Goal: Transaction & Acquisition: Obtain resource

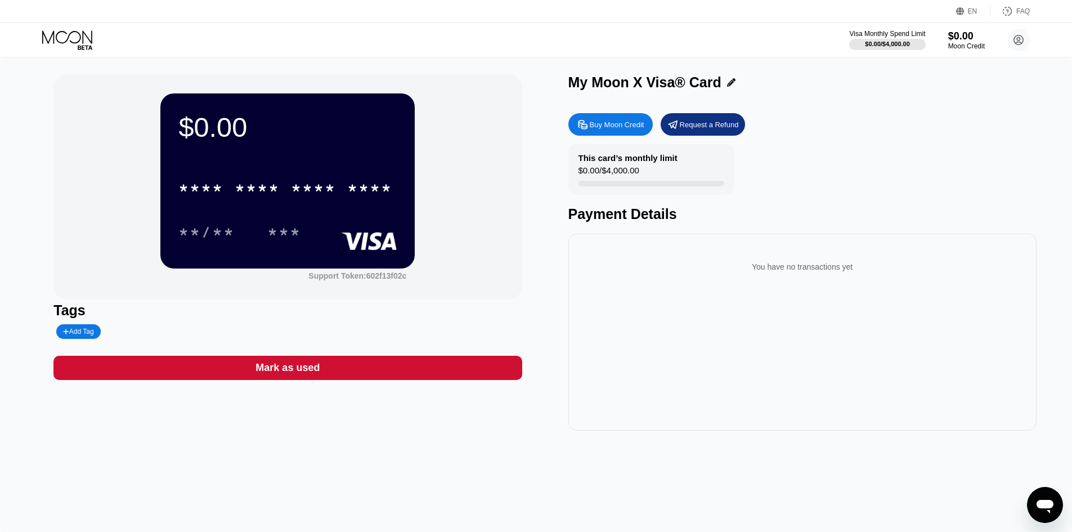
click at [585, 128] on icon at bounding box center [583, 125] width 12 height 12
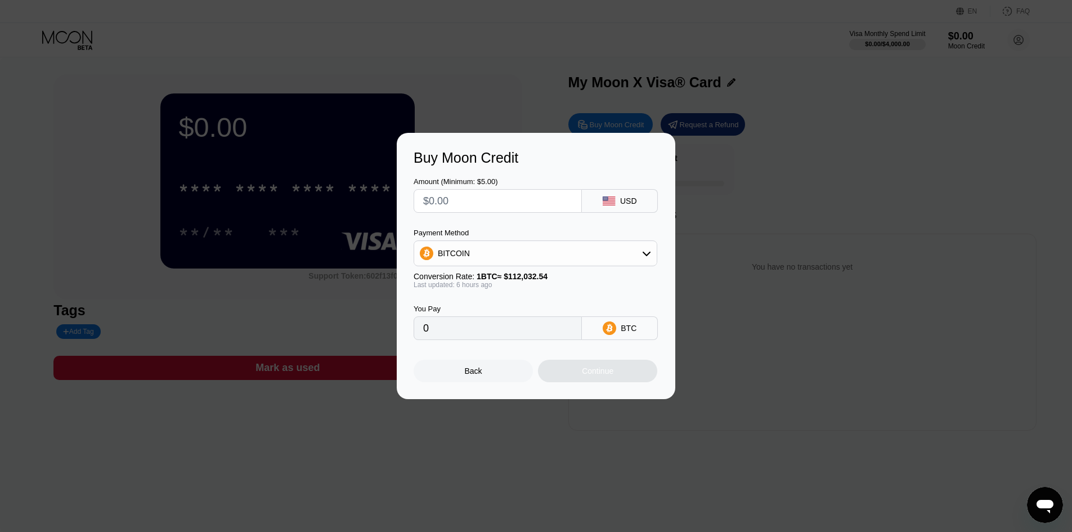
click at [486, 198] on input "text" at bounding box center [497, 201] width 149 height 23
type input "$21"
type input "0.00018633"
type input "$21"
click at [575, 258] on div "BITCOIN" at bounding box center [535, 253] width 243 height 23
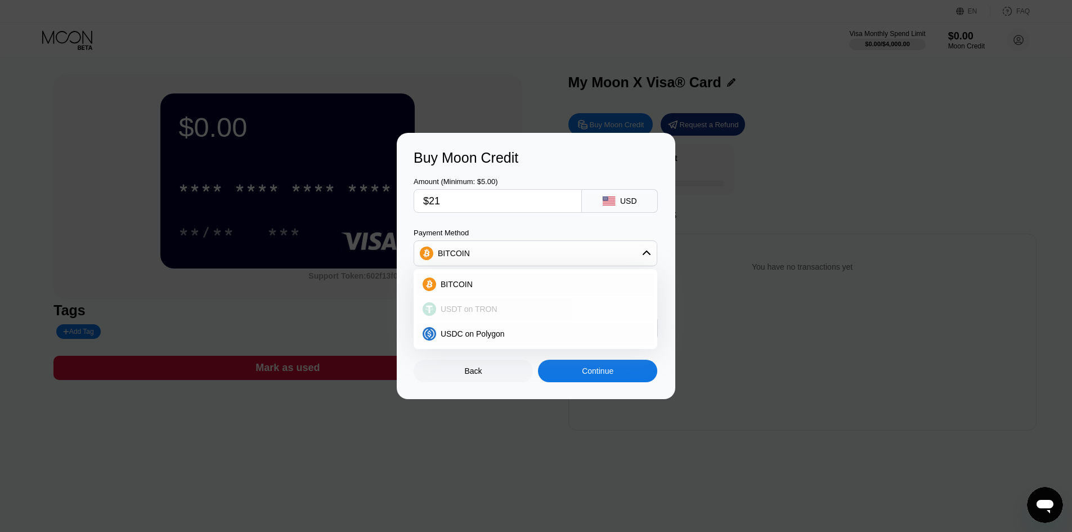
click at [545, 305] on div "USDT on TRON" at bounding box center [542, 309] width 212 height 9
type input "21.21"
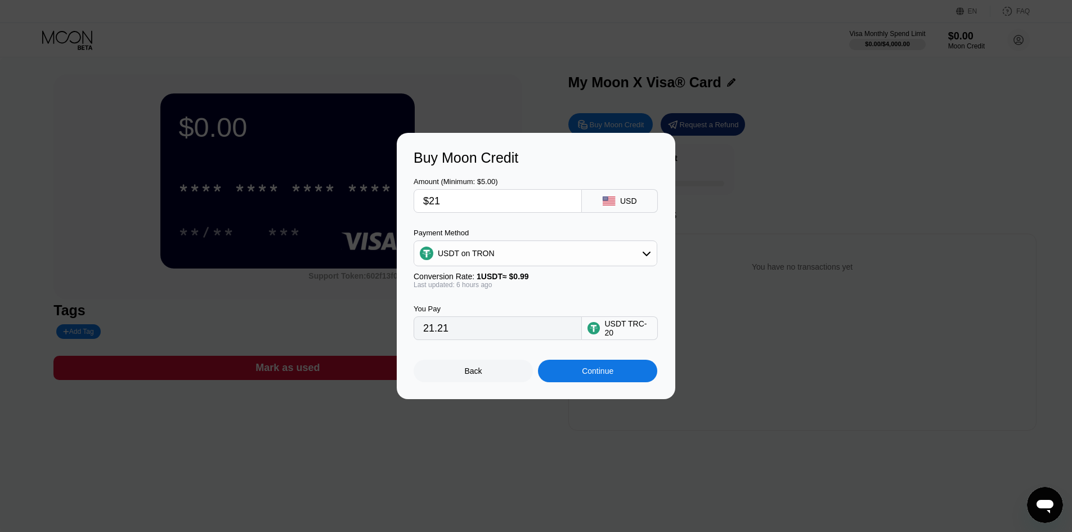
drag, startPoint x: 463, startPoint y: 202, endPoint x: 408, endPoint y: 200, distance: 55.2
click at [408, 200] on div "Buy Moon Credit Amount (Minimum: $5.00) $21 USD Payment Method USDT on TRON Con…" at bounding box center [536, 266] width 279 height 266
type input "$35"
type input "35.35"
type input "$35"
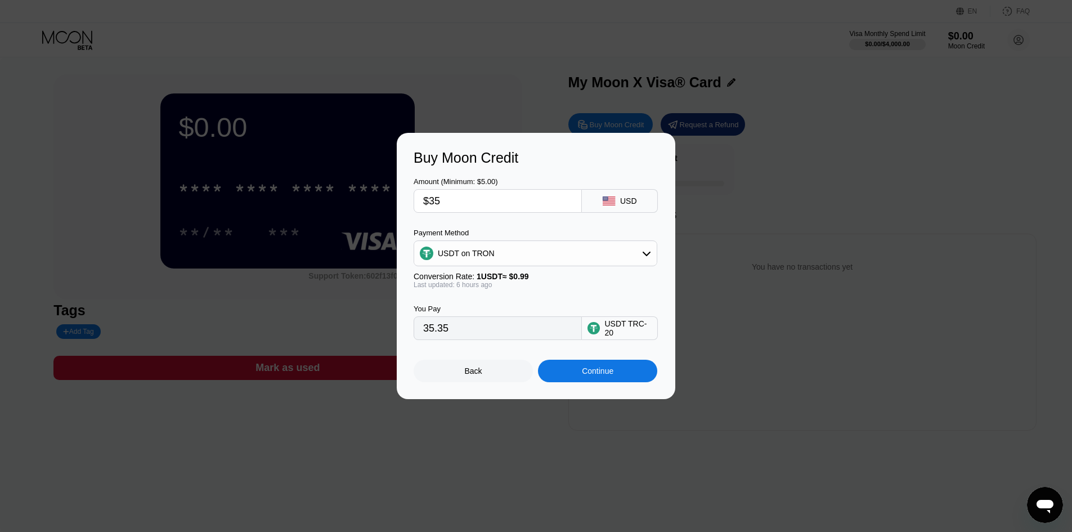
click at [535, 223] on div "Amount (Minimum: $5.00) $35 USD Payment Method USDT on TRON Conversion Rate: 1 …" at bounding box center [536, 253] width 245 height 174
click at [602, 369] on div "Continue" at bounding box center [597, 371] width 119 height 23
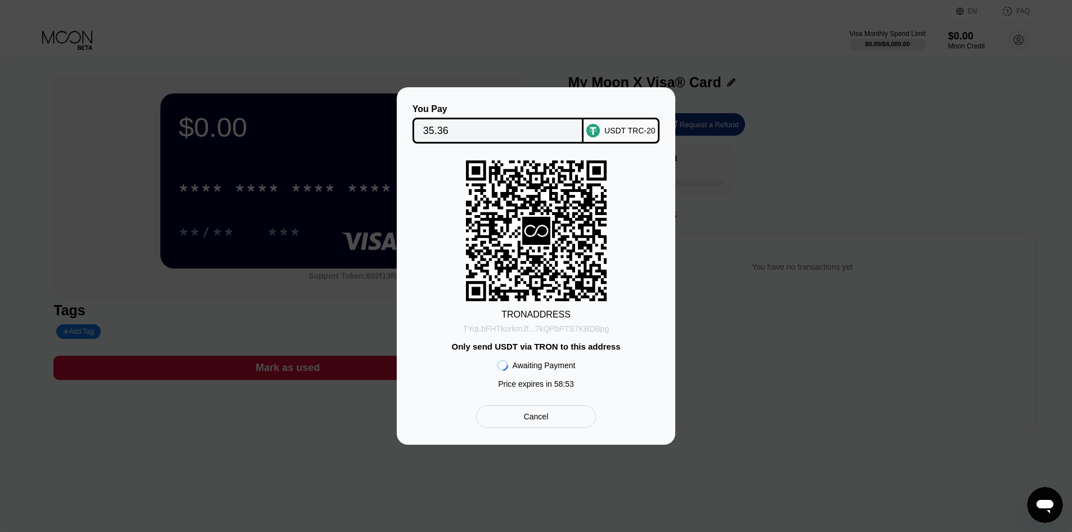
click at [550, 330] on div "TYqLbFHTkorkmJf...7kQPbPTS7KBDBpg" at bounding box center [536, 328] width 146 height 9
click at [578, 331] on div "TYqLbFHTkorkmJf...7kQPbPTS7KBDBpg" at bounding box center [536, 328] width 146 height 9
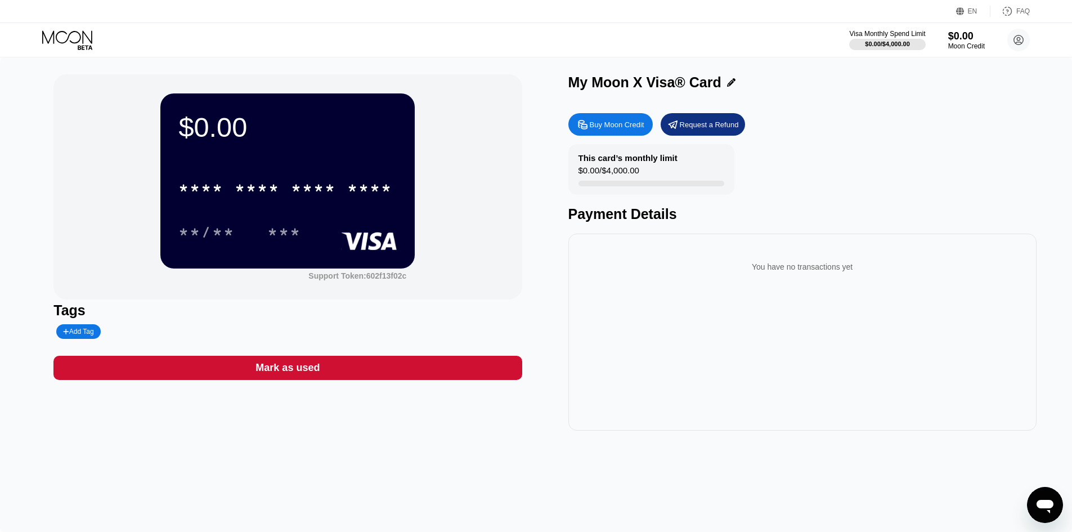
click at [601, 129] on div "Buy Moon Credit" at bounding box center [617, 125] width 55 height 10
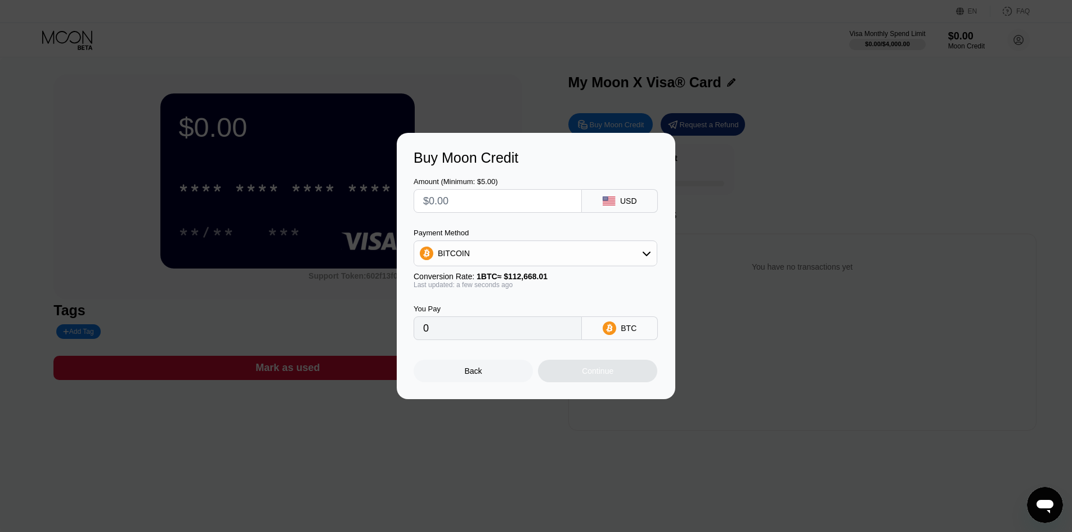
click at [578, 259] on div "BITCOIN" at bounding box center [535, 253] width 243 height 23
click at [529, 315] on div "USDT on TRON" at bounding box center [535, 309] width 237 height 23
type input "0.00"
click at [516, 194] on input "text" at bounding box center [497, 201] width 149 height 23
type input "$3"
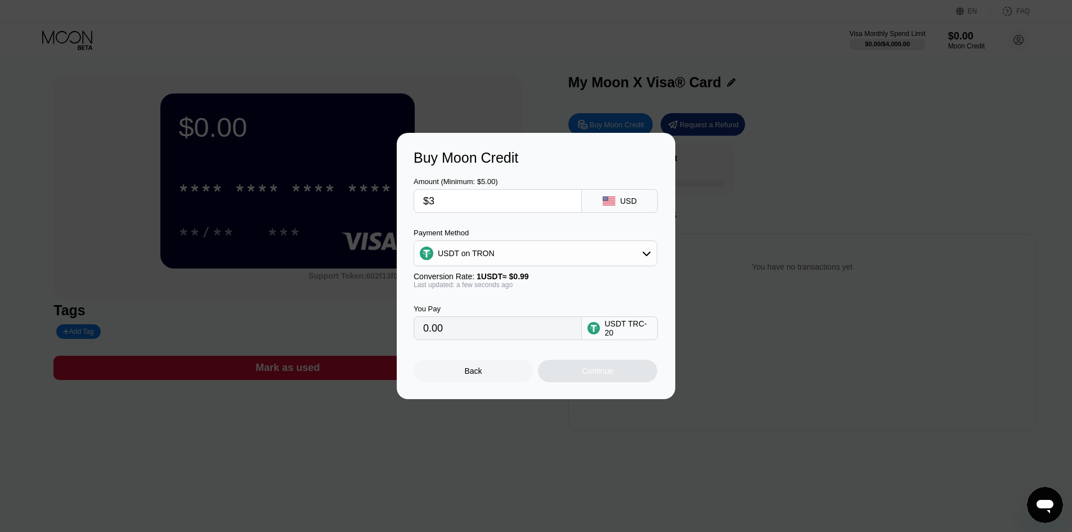
type input "3.03"
type input "$35"
type input "35.35"
type input "$35"
click at [628, 372] on div "Continue" at bounding box center [597, 371] width 119 height 23
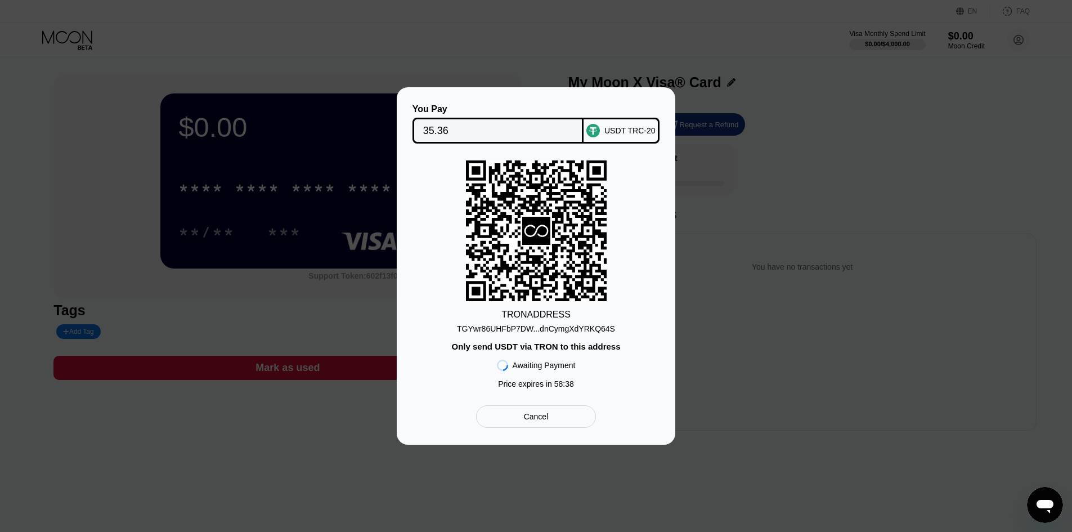
click at [781, 167] on div "You Pay 35.36 USDT TRC-20 TRON ADDRESS TGYwr86UHFbP7DW...dnCymgXdYRKQ64S Only s…" at bounding box center [536, 265] width 1072 height 357
click at [561, 422] on div "Cancel" at bounding box center [536, 416] width 120 height 23
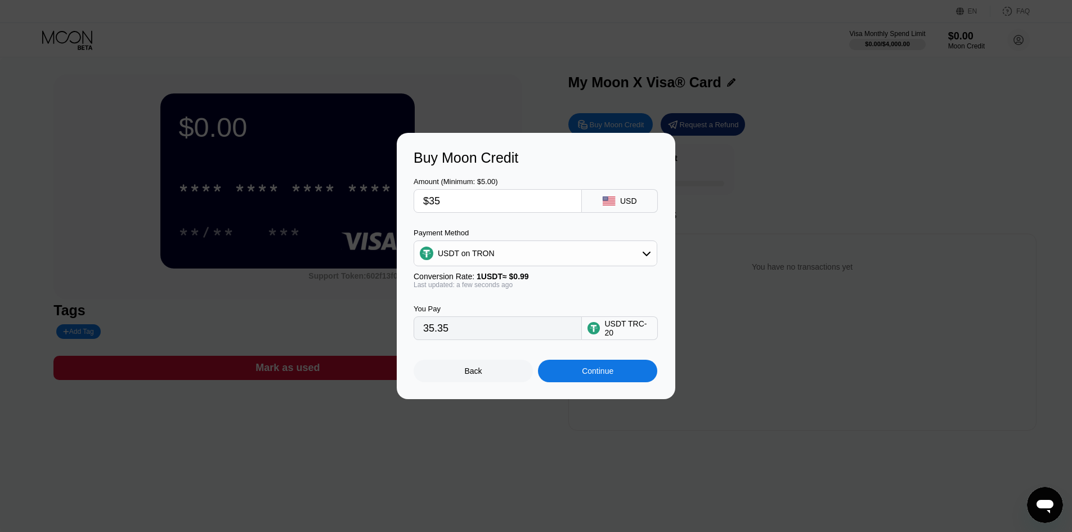
click at [744, 200] on div "Buy Moon Credit Amount (Minimum: $5.00) $35 USD Payment Method USDT on TRON Con…" at bounding box center [536, 266] width 1072 height 266
click at [493, 374] on div "Back" at bounding box center [473, 371] width 119 height 23
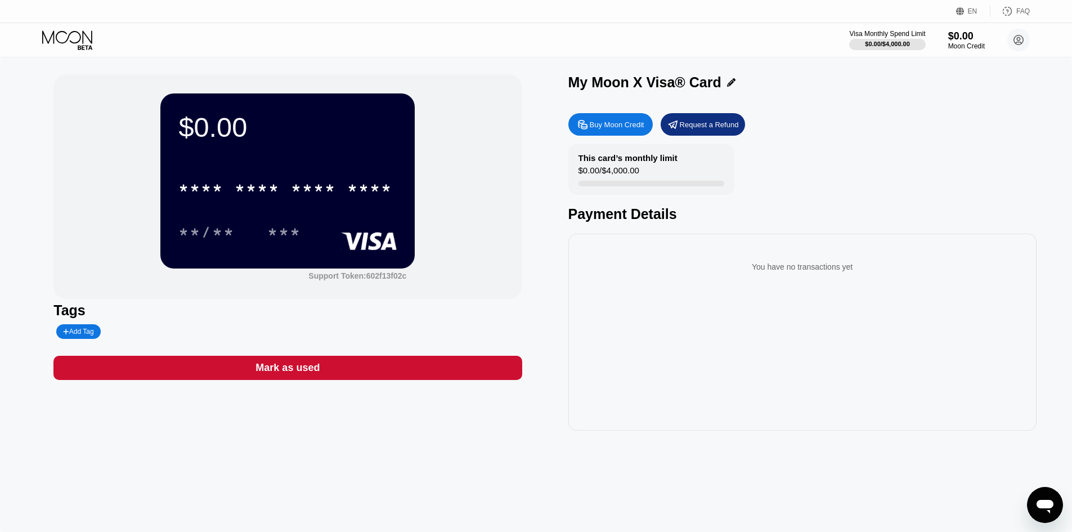
click at [707, 329] on div "You have no transactions yet" at bounding box center [803, 332] width 468 height 197
click at [969, 40] on div "$0.00" at bounding box center [967, 36] width 38 height 12
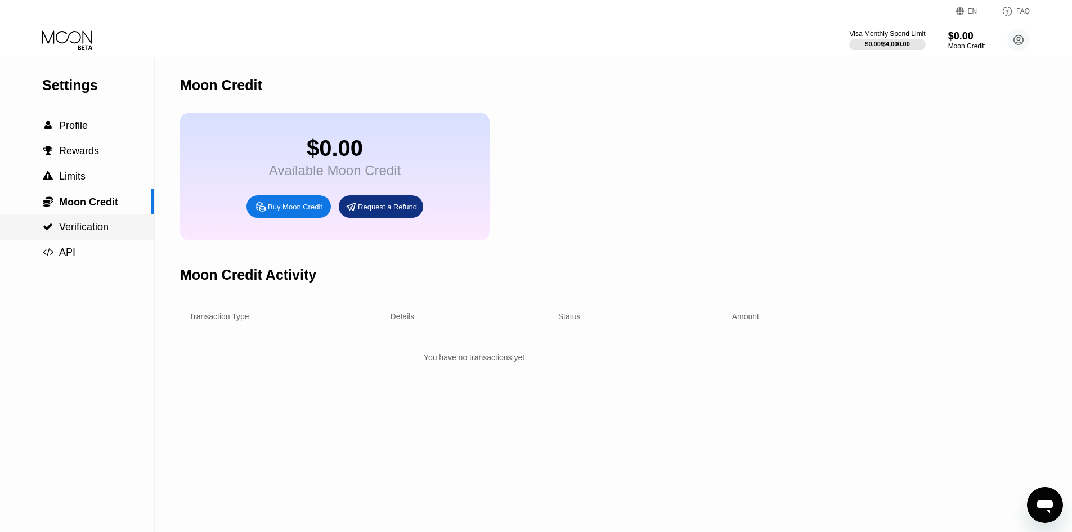
click at [100, 237] on div " Verification" at bounding box center [77, 226] width 154 height 25
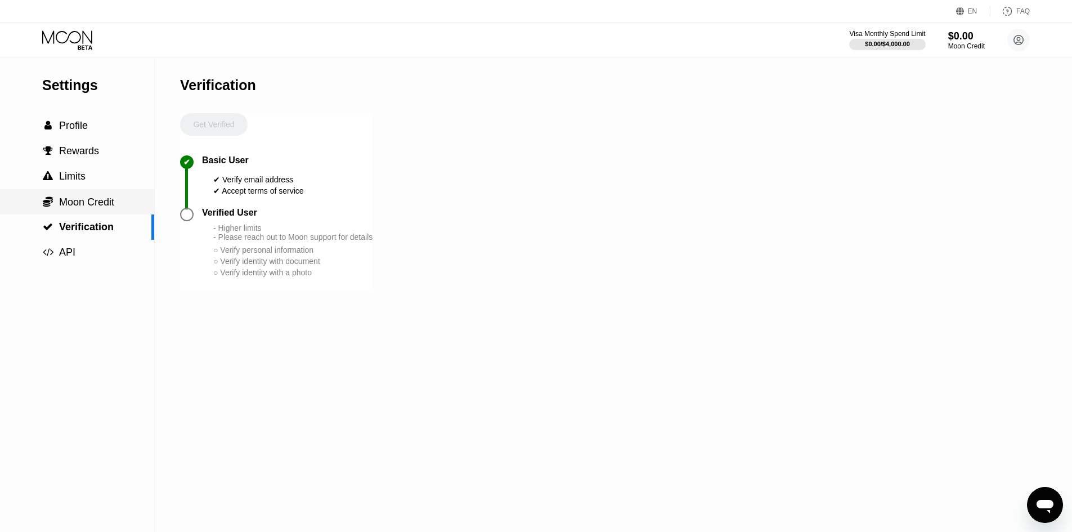
click at [104, 205] on span "Moon Credit" at bounding box center [86, 201] width 55 height 11
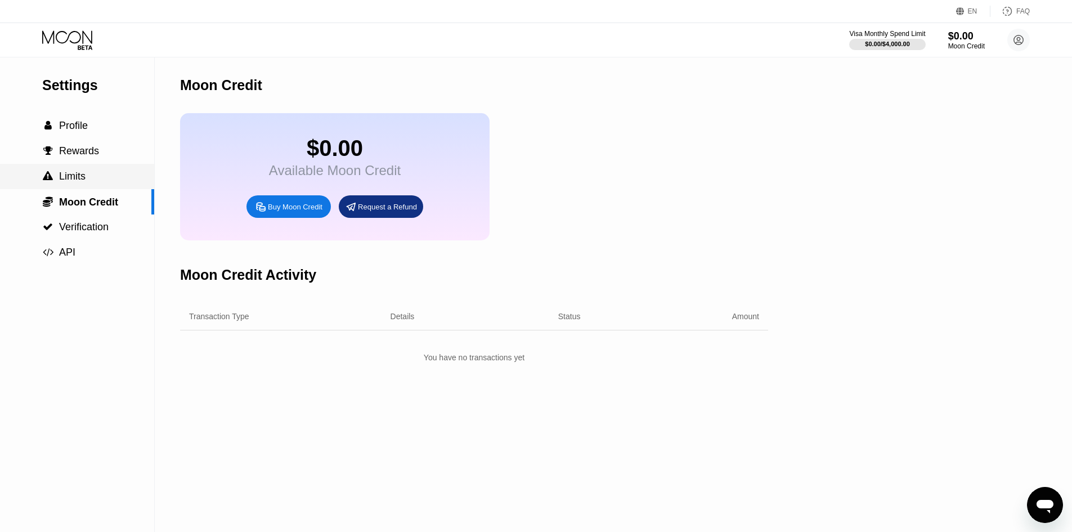
click at [104, 168] on div " Limits" at bounding box center [77, 176] width 154 height 25
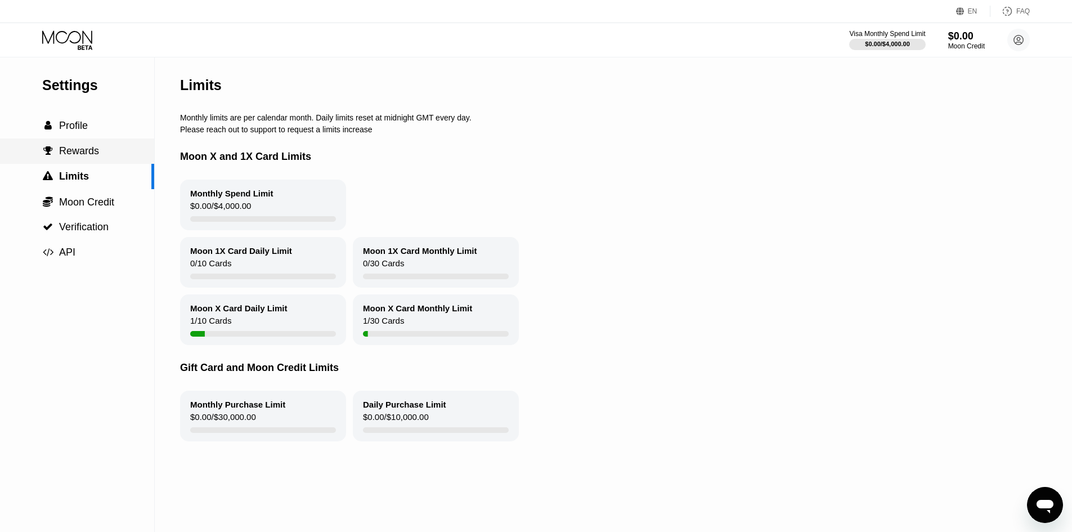
click at [96, 149] on span "Rewards" at bounding box center [79, 150] width 40 height 11
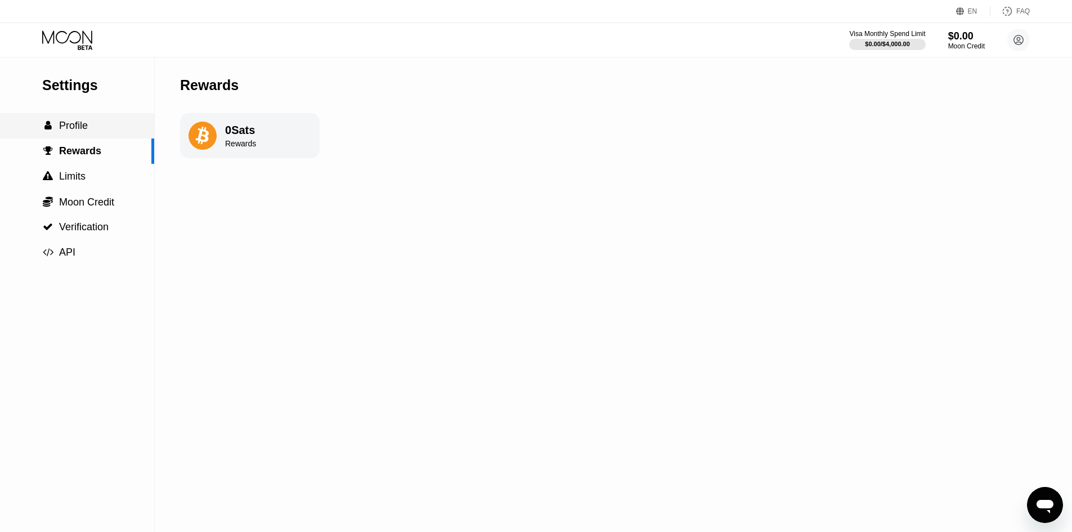
click at [95, 136] on div " Profile" at bounding box center [77, 125] width 154 height 25
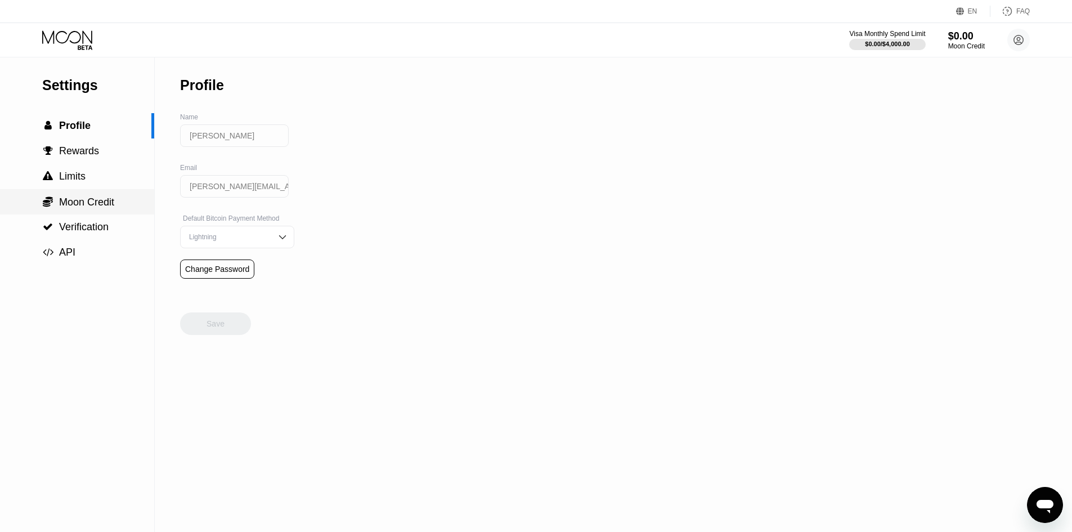
click at [93, 208] on span "Moon Credit" at bounding box center [86, 201] width 55 height 11
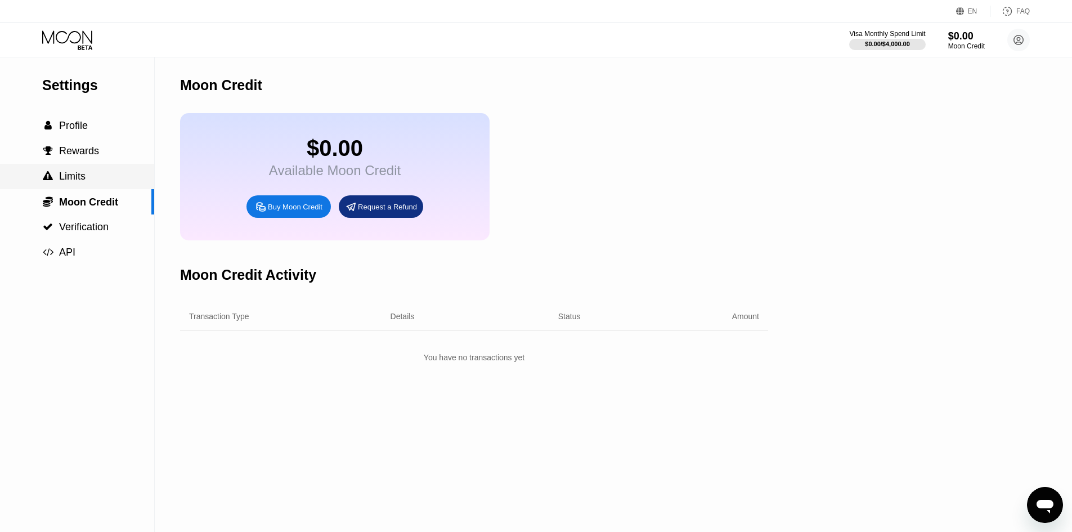
click at [103, 187] on div " Limits" at bounding box center [77, 176] width 154 height 25
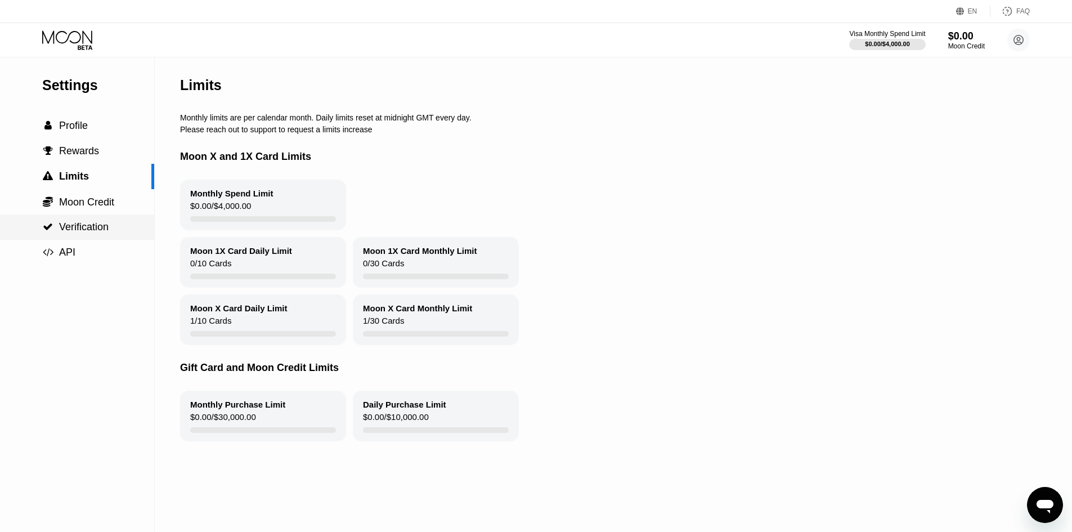
click at [93, 230] on span "Verification" at bounding box center [84, 226] width 50 height 11
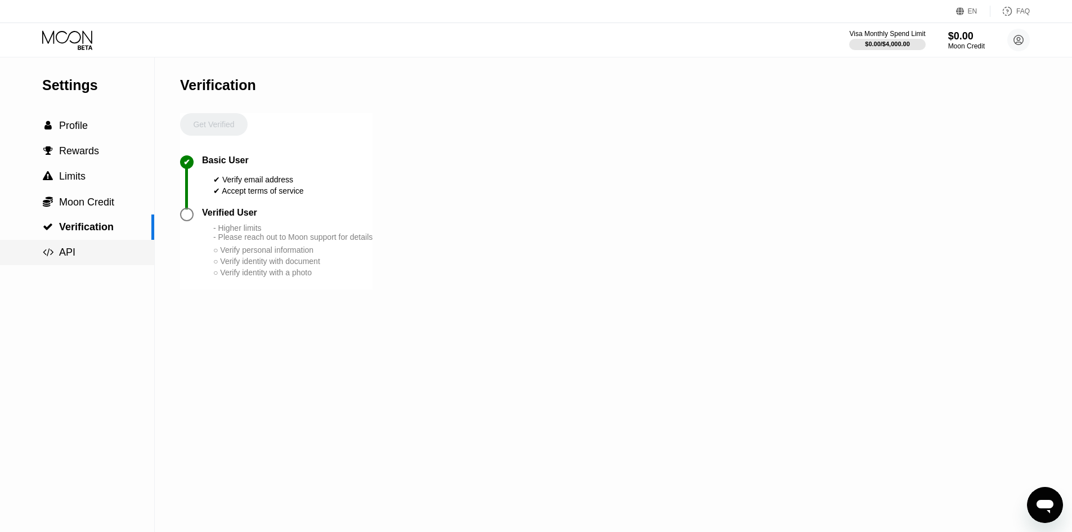
click at [83, 258] on div " API" at bounding box center [77, 253] width 154 height 12
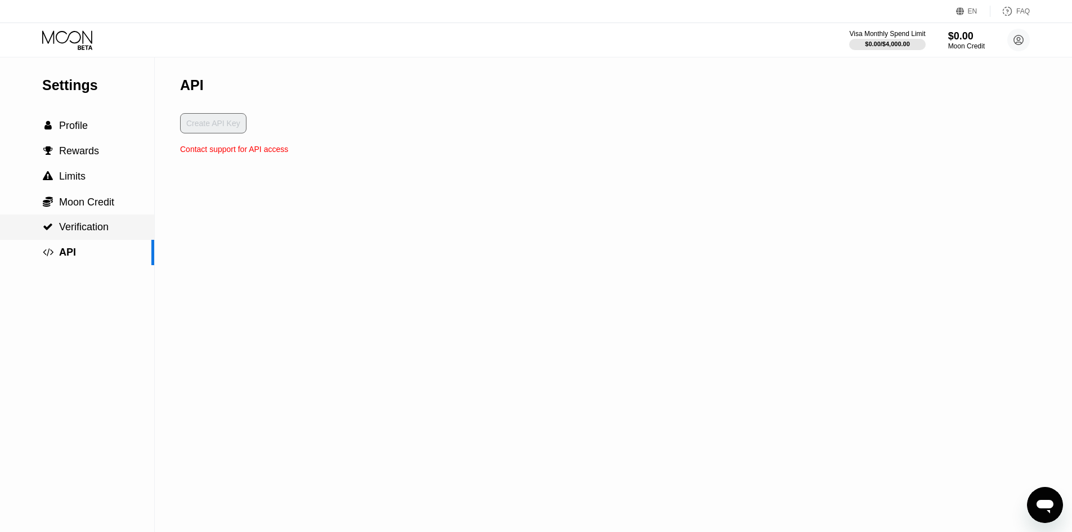
click at [103, 217] on div " Verification" at bounding box center [77, 226] width 154 height 25
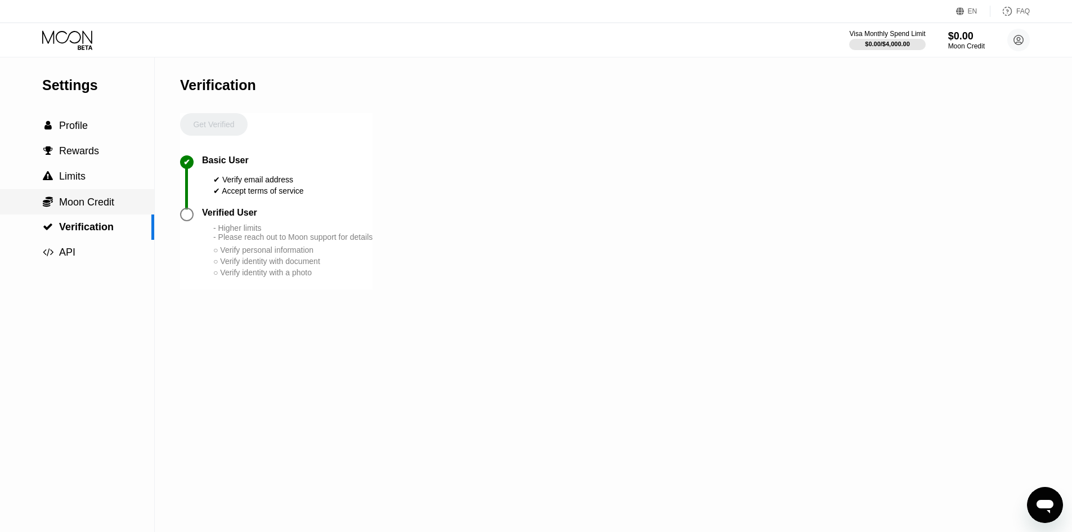
click at [103, 198] on span "Moon Credit" at bounding box center [86, 201] width 55 height 11
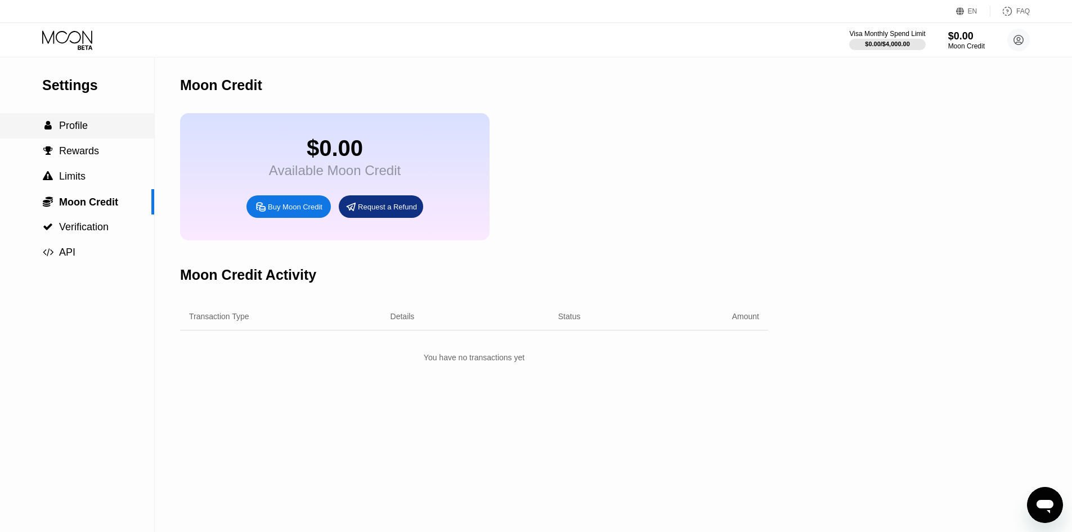
click at [91, 132] on div " Profile" at bounding box center [77, 126] width 154 height 12
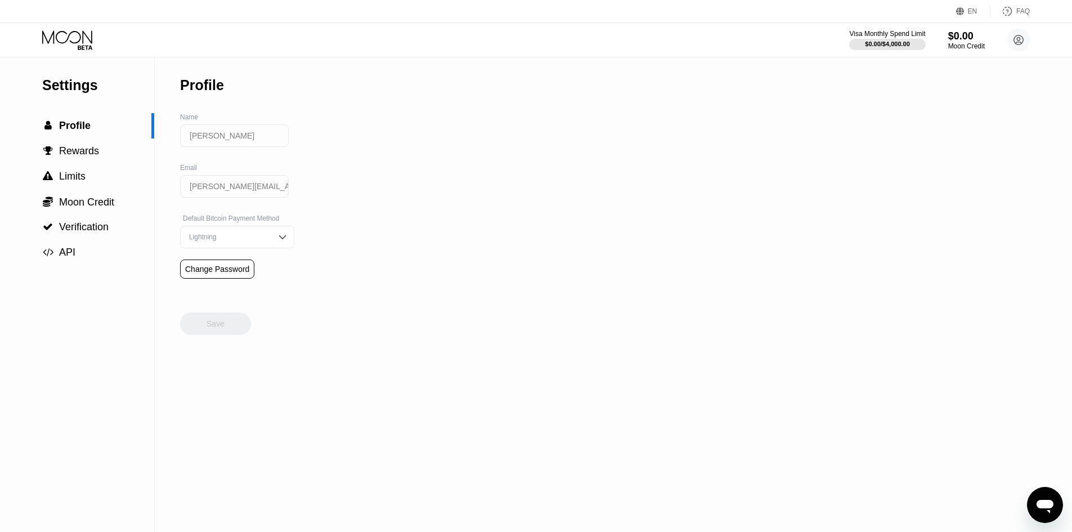
click at [80, 42] on icon at bounding box center [68, 40] width 52 height 20
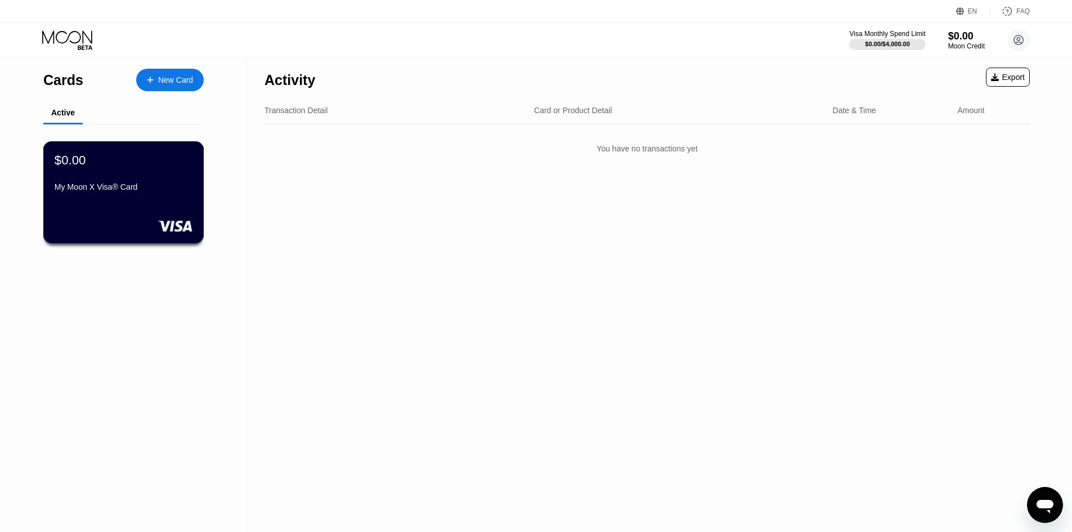
click at [140, 191] on div "My Moon X Visa® Card" at bounding box center [124, 186] width 138 height 9
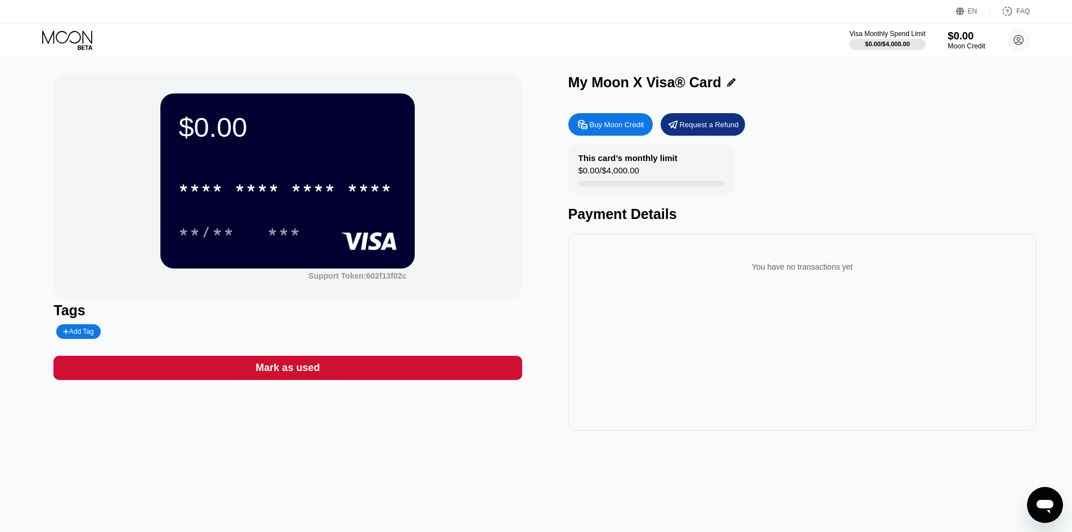
click at [968, 46] on div "Moon Credit" at bounding box center [967, 46] width 38 height 8
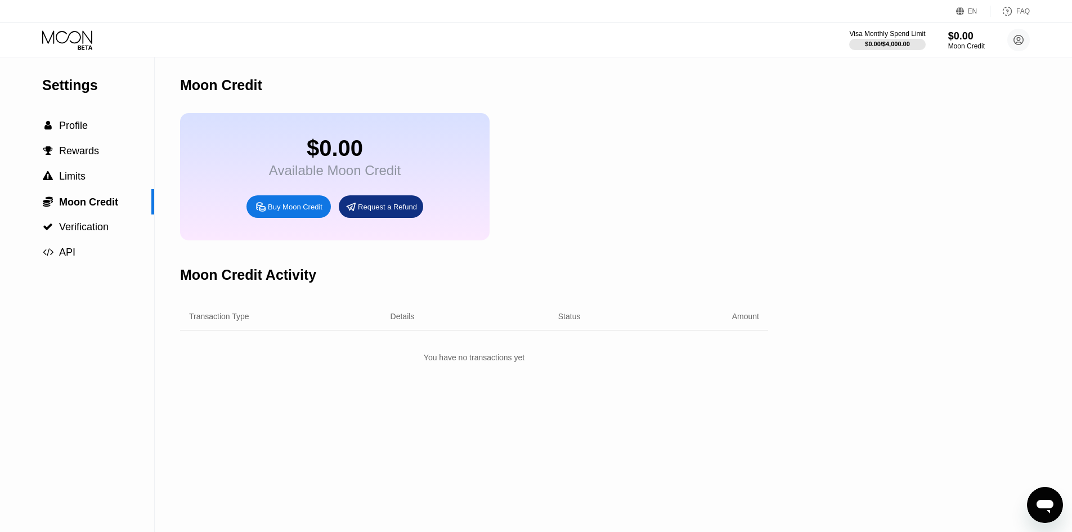
drag, startPoint x: 659, startPoint y: 202, endPoint x: 368, endPoint y: 159, distance: 294.2
click at [659, 202] on div "$0.00 Available Moon Credit Buy Moon Credit Request a Refund" at bounding box center [474, 176] width 588 height 127
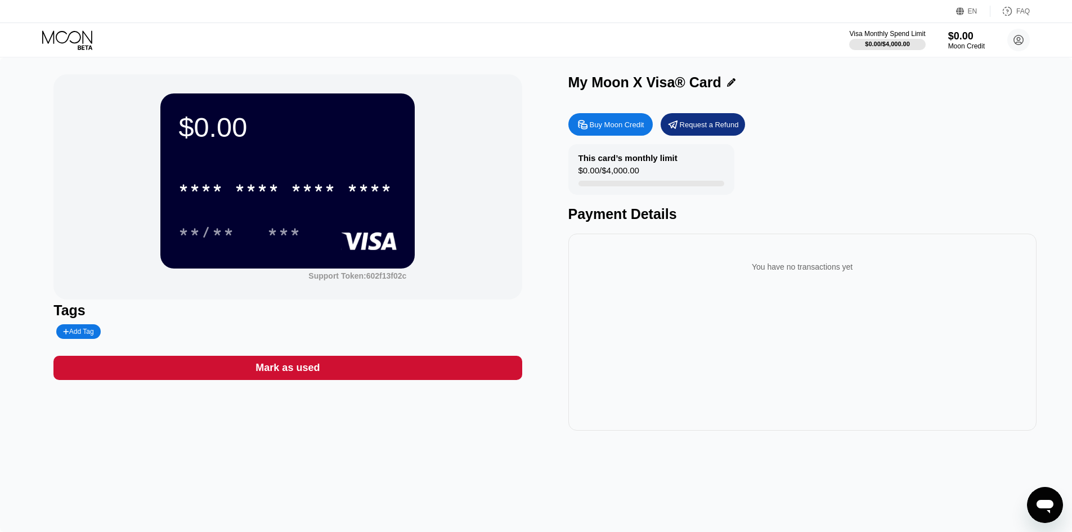
click at [279, 374] on div "Mark as used" at bounding box center [288, 367] width 64 height 13
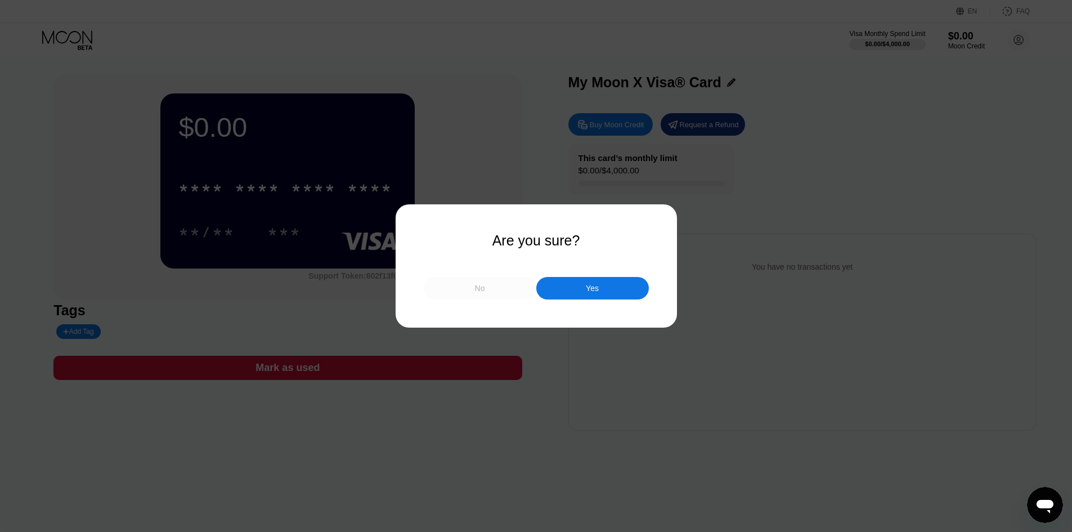
click at [481, 290] on div "No" at bounding box center [480, 288] width 10 height 10
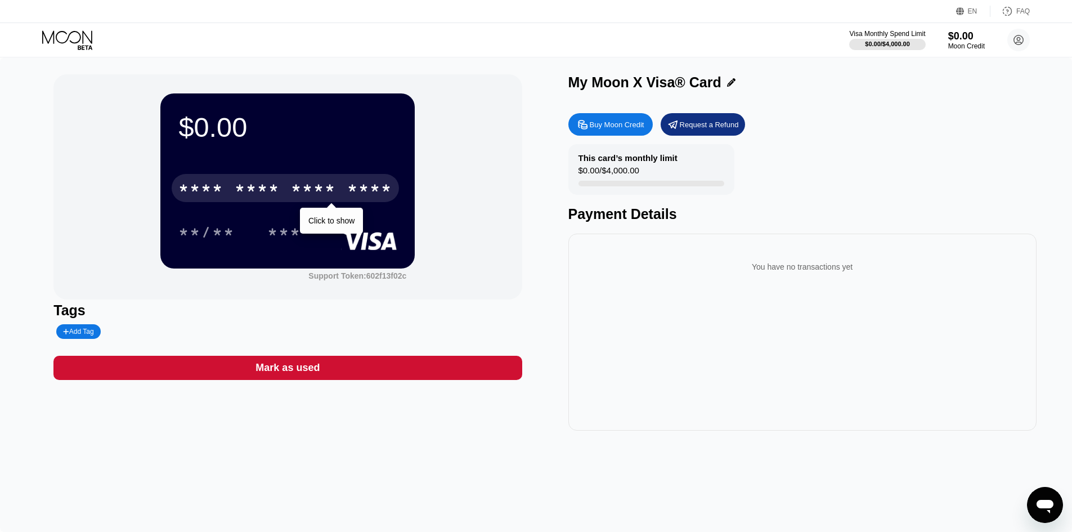
click at [341, 194] on div "* * * * * * * * * * * * ****" at bounding box center [285, 188] width 227 height 28
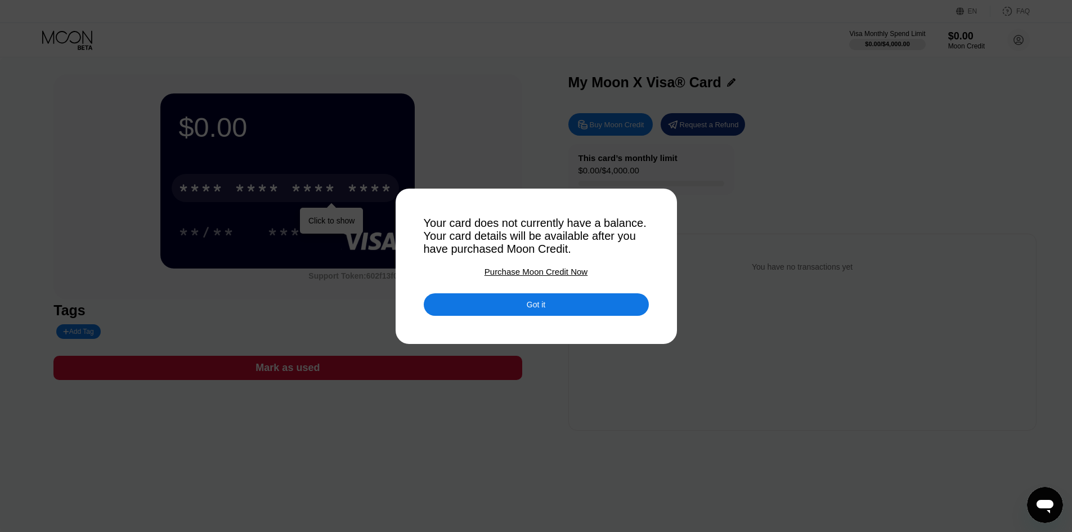
click at [566, 272] on div "Purchase Moon Credit Now" at bounding box center [536, 272] width 103 height 10
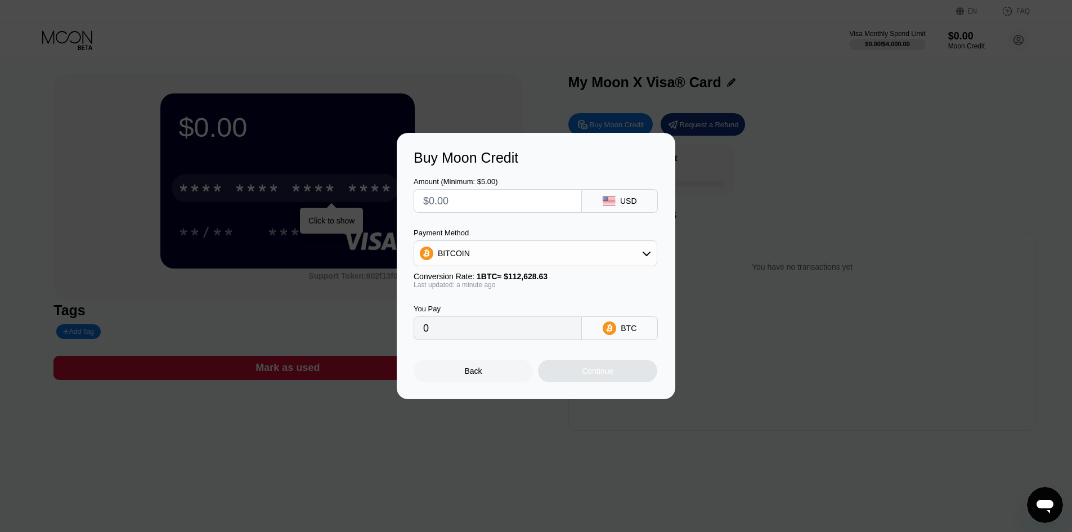
click at [484, 380] on div "Back" at bounding box center [473, 371] width 119 height 23
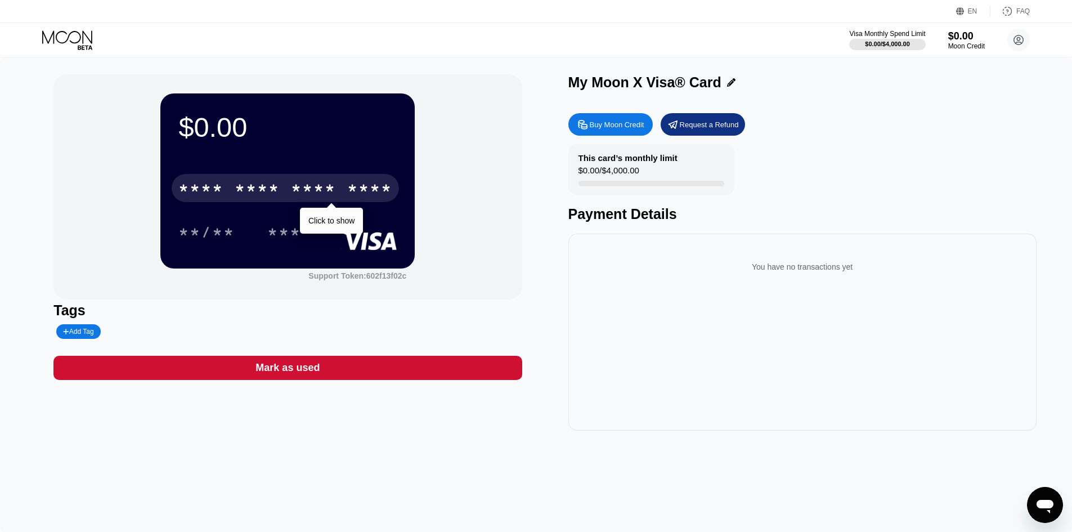
click at [466, 244] on div "$0.00 * * * * * * * * * * * * **** Click to show **/** *** Support Token: 602f1…" at bounding box center [287, 186] width 468 height 225
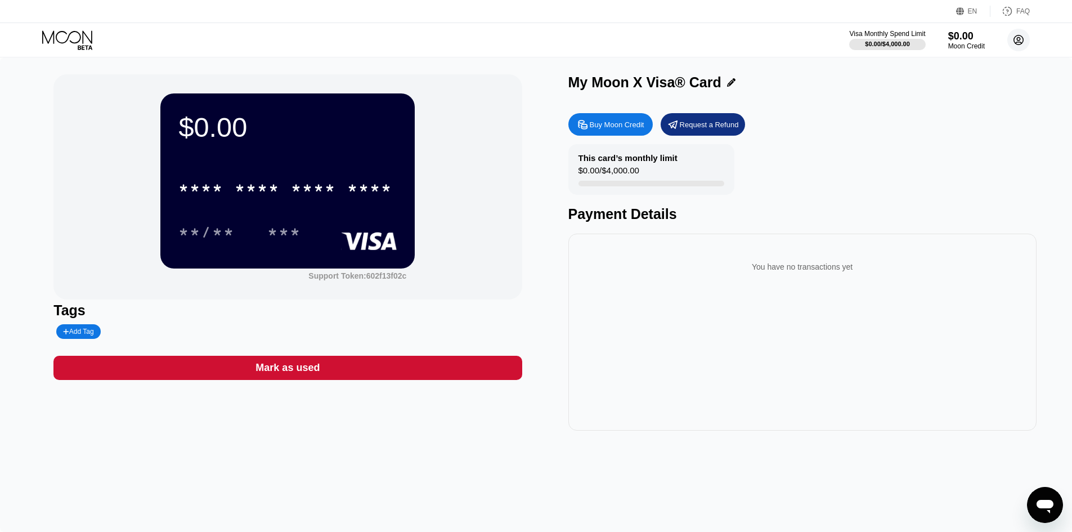
click at [1022, 43] on icon at bounding box center [1019, 40] width 10 height 10
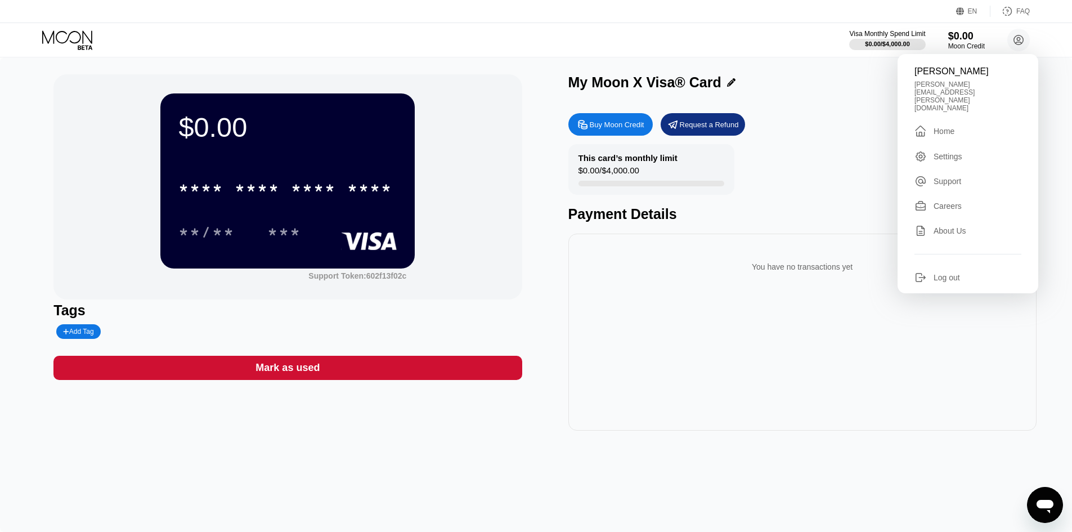
click at [942, 127] on div "Home" at bounding box center [944, 131] width 21 height 9
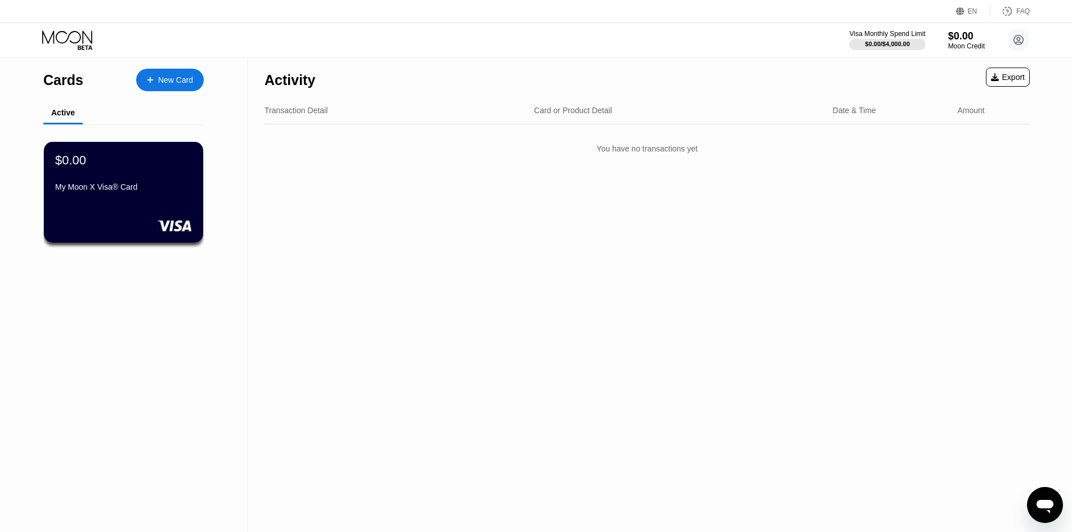
click at [69, 35] on icon at bounding box center [67, 36] width 50 height 13
click at [956, 32] on div "$0.00" at bounding box center [967, 36] width 38 height 12
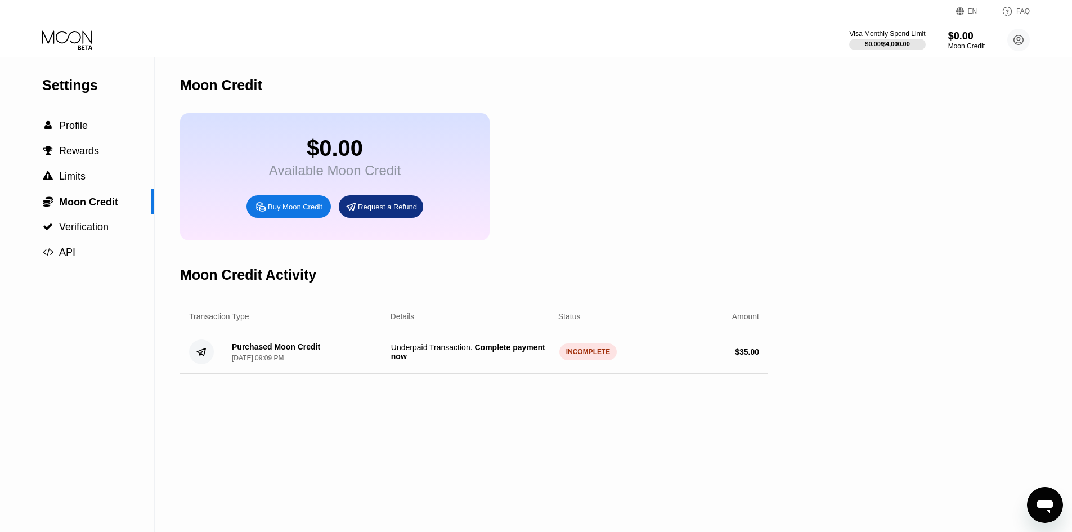
click at [512, 361] on span "Complete payment now" at bounding box center [469, 352] width 156 height 18
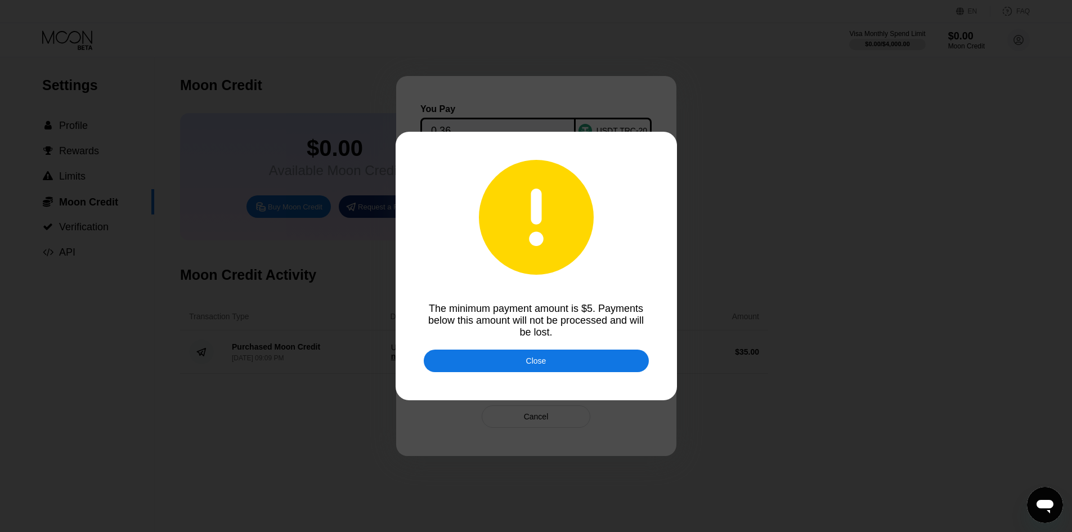
click at [566, 364] on div "Close" at bounding box center [536, 361] width 225 height 23
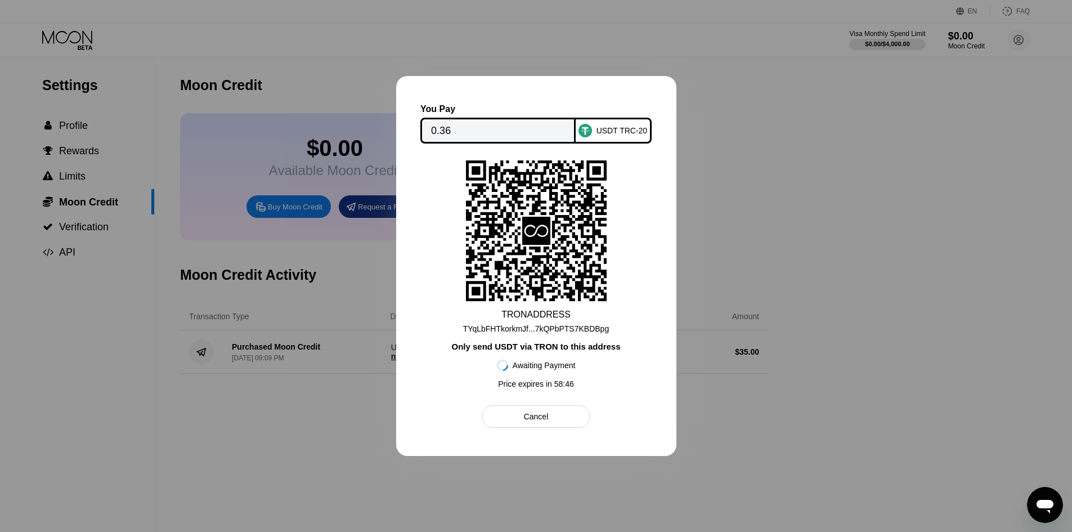
click at [564, 415] on div "Cancel" at bounding box center [536, 416] width 109 height 23
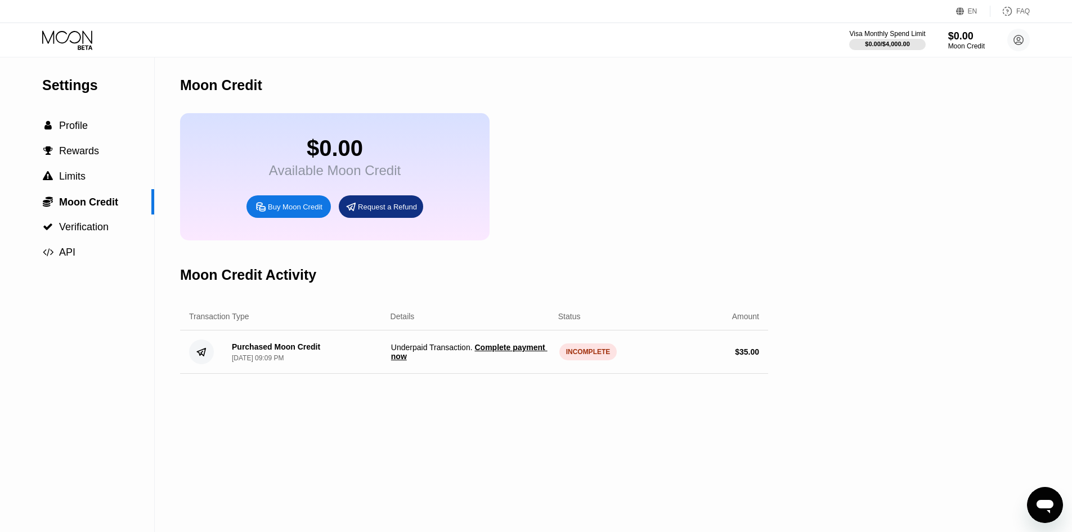
click at [645, 423] on div "Moon Credit $0.00 Available Moon Credit Buy Moon Credit Request a Refund Moon C…" at bounding box center [474, 294] width 588 height 475
click at [513, 359] on span "Complete payment now" at bounding box center [469, 352] width 156 height 18
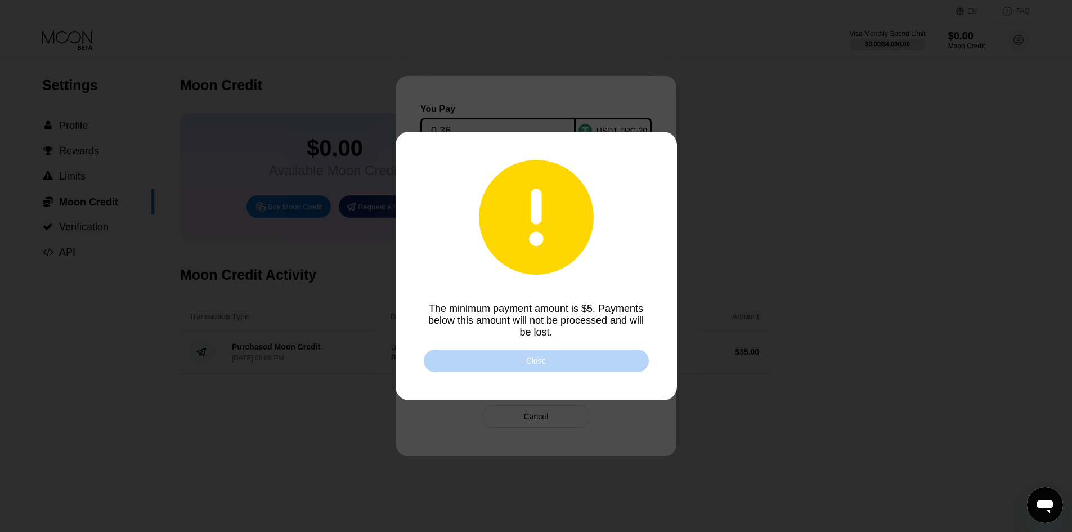
click at [558, 372] on div "Close" at bounding box center [536, 361] width 225 height 23
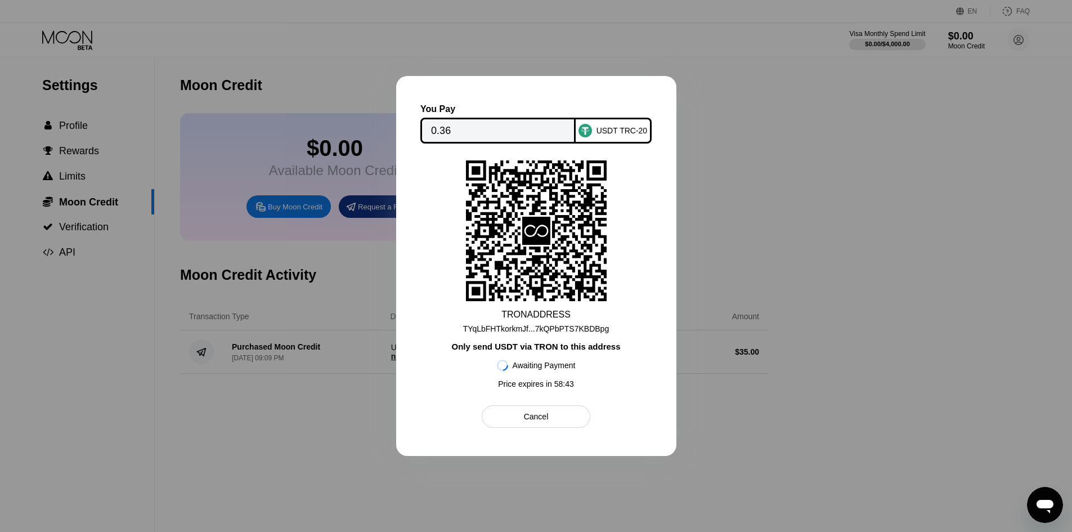
click at [564, 421] on div "Cancel" at bounding box center [536, 416] width 109 height 23
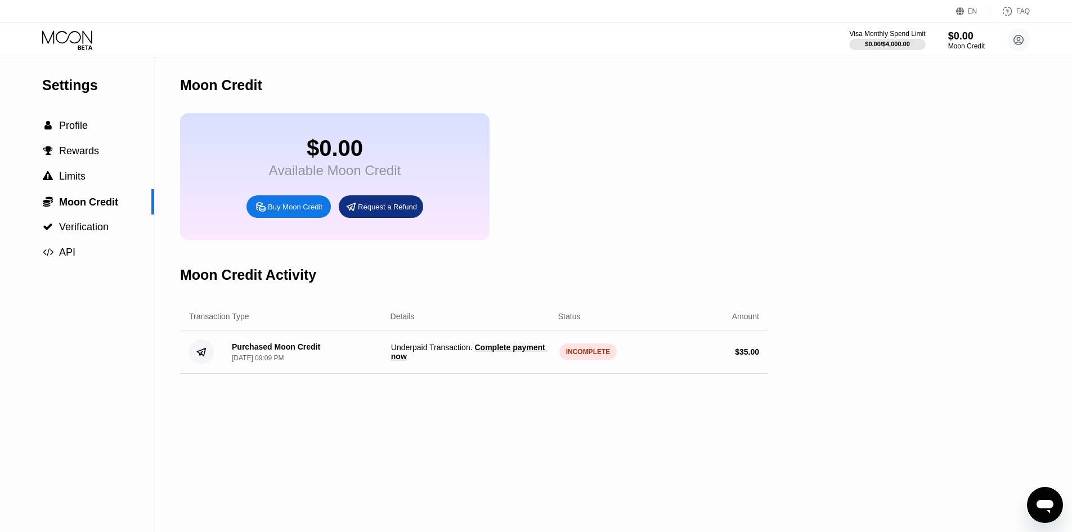
click at [304, 362] on div "Purchased Moon Credit Sep 24, 2025, 09:09 PM" at bounding box center [276, 352] width 88 height 20
click at [754, 356] on div "$ 35.00" at bounding box center [747, 351] width 24 height 9
click at [513, 361] on span "Complete payment now" at bounding box center [469, 352] width 156 height 18
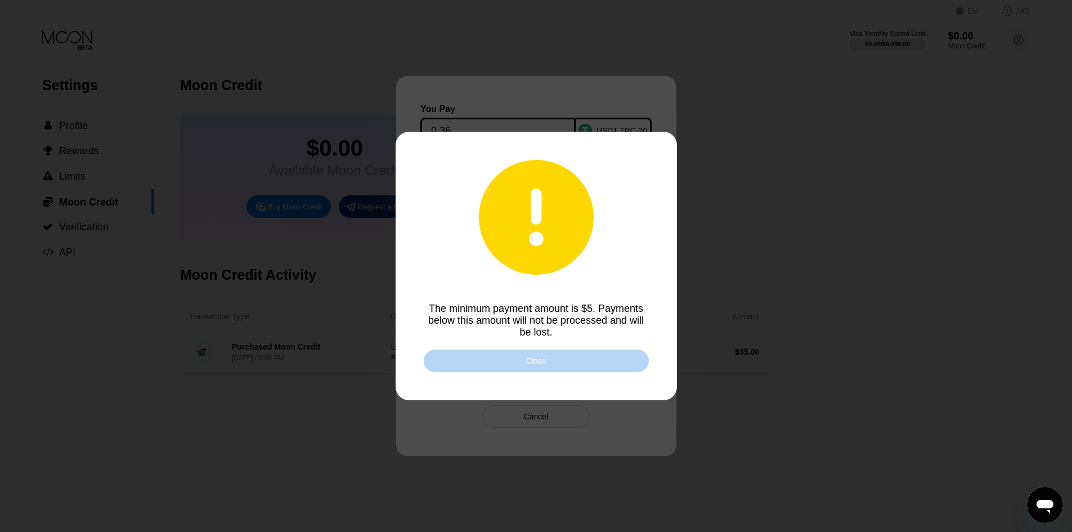
click at [531, 365] on div "Close" at bounding box center [536, 360] width 20 height 9
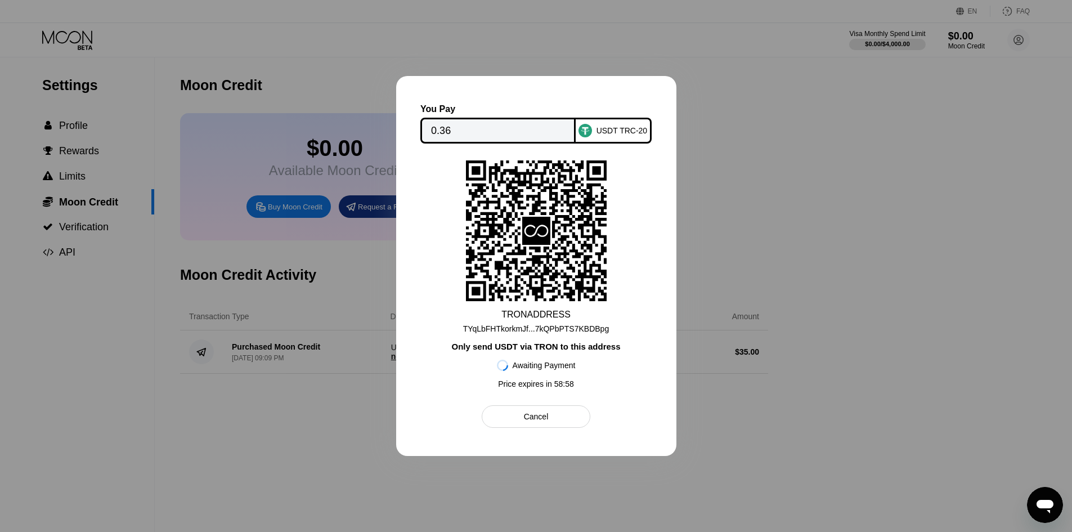
click at [468, 119] on input "0.36" at bounding box center [498, 130] width 134 height 23
click at [469, 132] on input "0.36" at bounding box center [498, 130] width 134 height 23
click at [534, 420] on div "Cancel" at bounding box center [536, 417] width 25 height 10
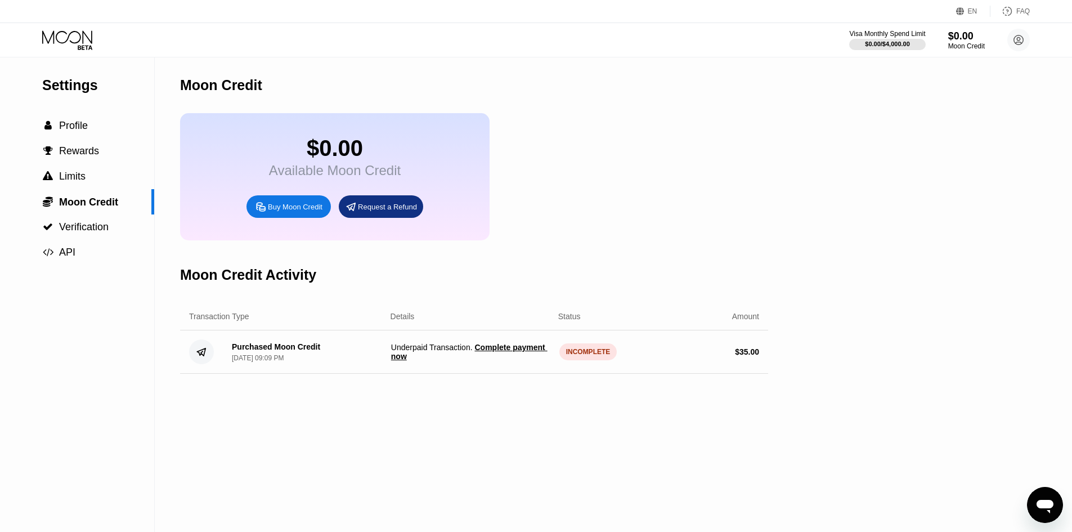
click at [1042, 506] on icon "Open messaging window" at bounding box center [1045, 507] width 17 height 14
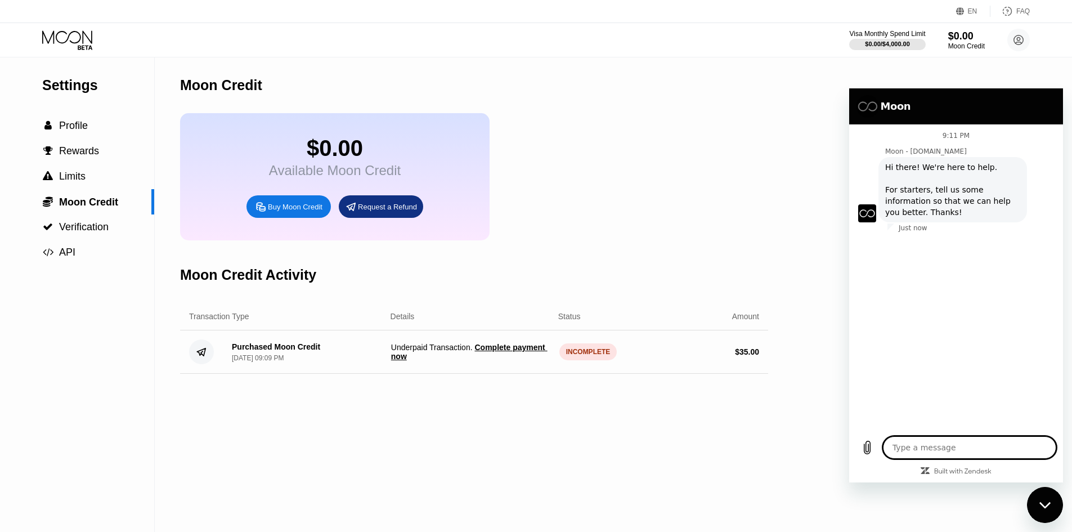
type textarea "x"
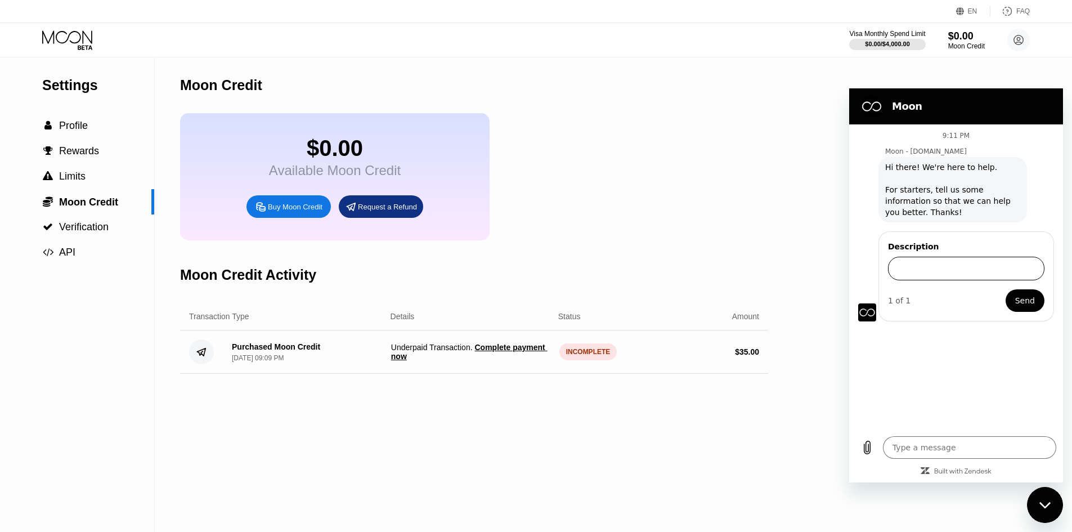
click at [931, 278] on input "Description" at bounding box center [966, 269] width 156 height 24
click at [940, 267] on input "Description" at bounding box center [966, 269] width 156 height 24
type input "H"
type input "Incomplete invoice"
click at [1006, 289] on button "Send" at bounding box center [1025, 300] width 39 height 23
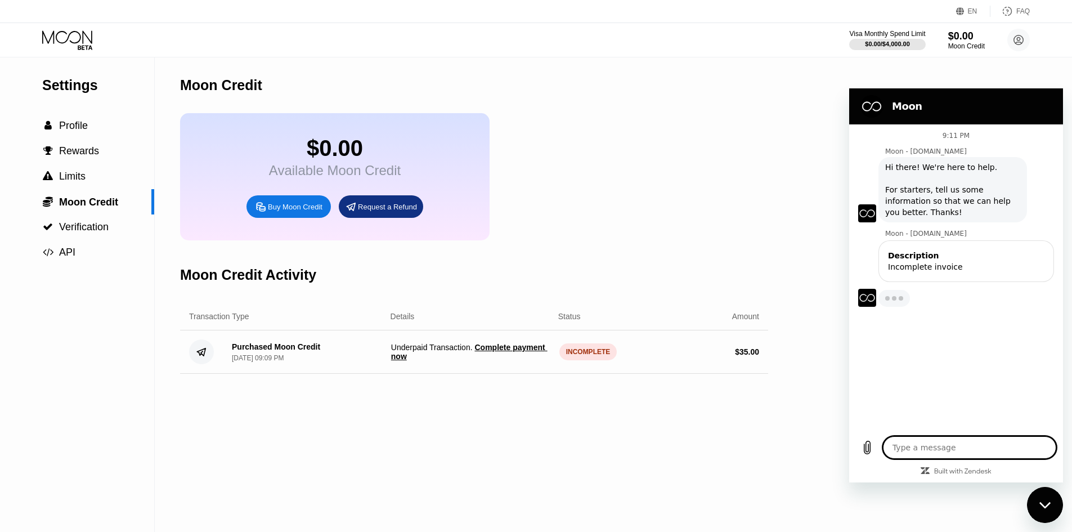
type textarea "x"
click at [948, 441] on textarea at bounding box center [969, 447] width 173 height 23
type textarea "H"
type textarea "x"
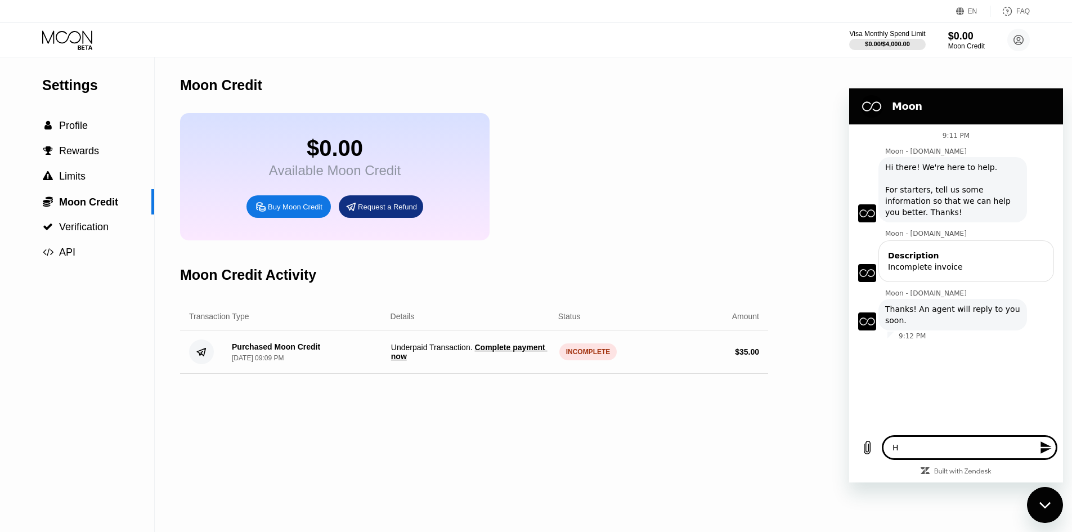
type textarea "Hi"
type textarea "x"
click at [594, 360] on div "INCOMPLETE" at bounding box center [589, 351] width 58 height 17
click at [522, 356] on span "Complete payment now" at bounding box center [469, 352] width 156 height 18
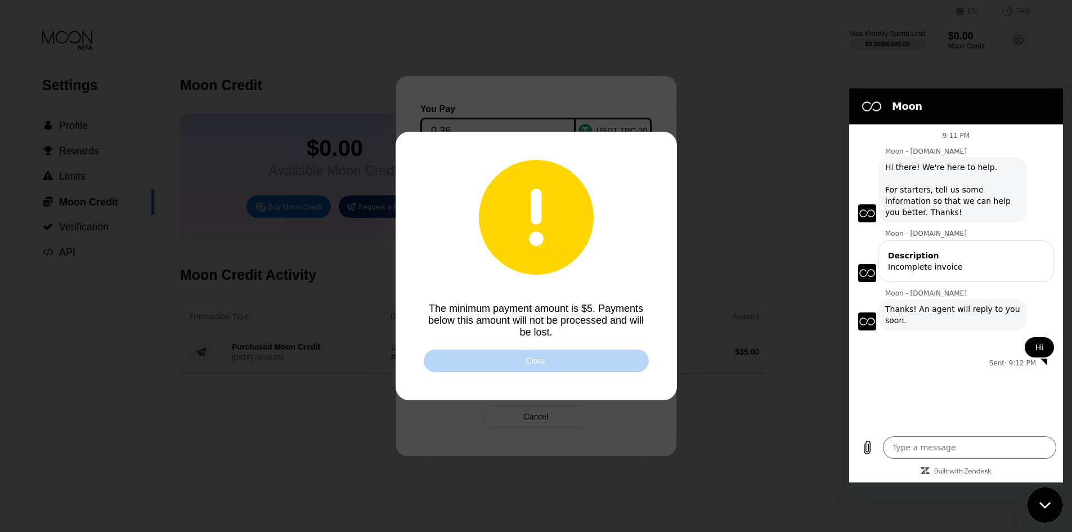
click at [521, 355] on div "Close" at bounding box center [536, 361] width 225 height 23
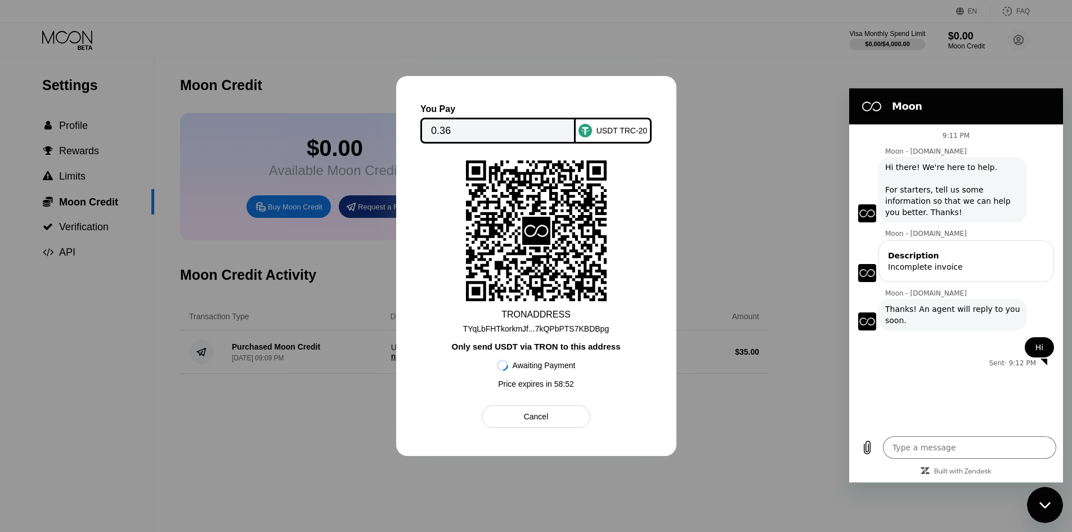
click at [481, 120] on input "0.36" at bounding box center [498, 130] width 134 height 23
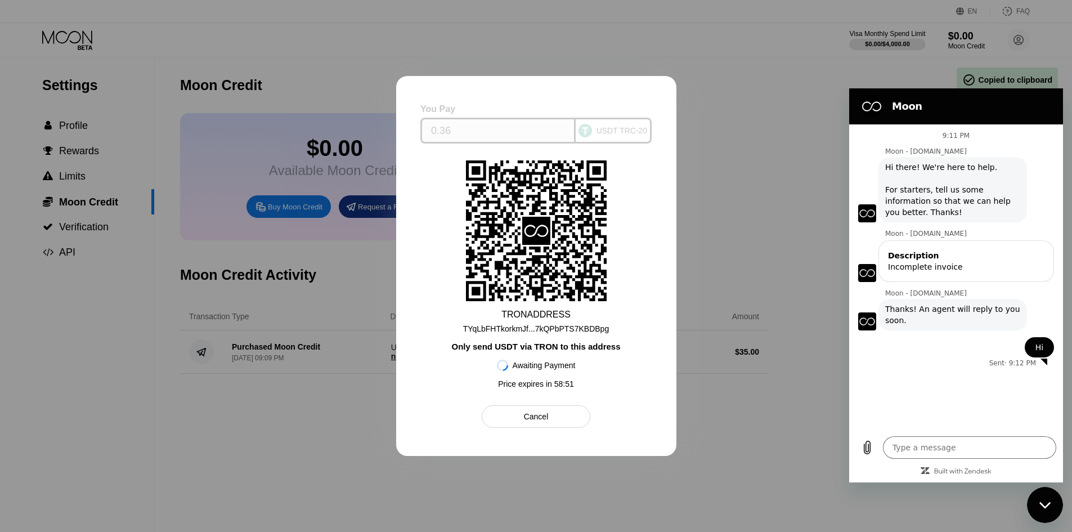
click at [484, 129] on input "0.36" at bounding box center [498, 130] width 134 height 23
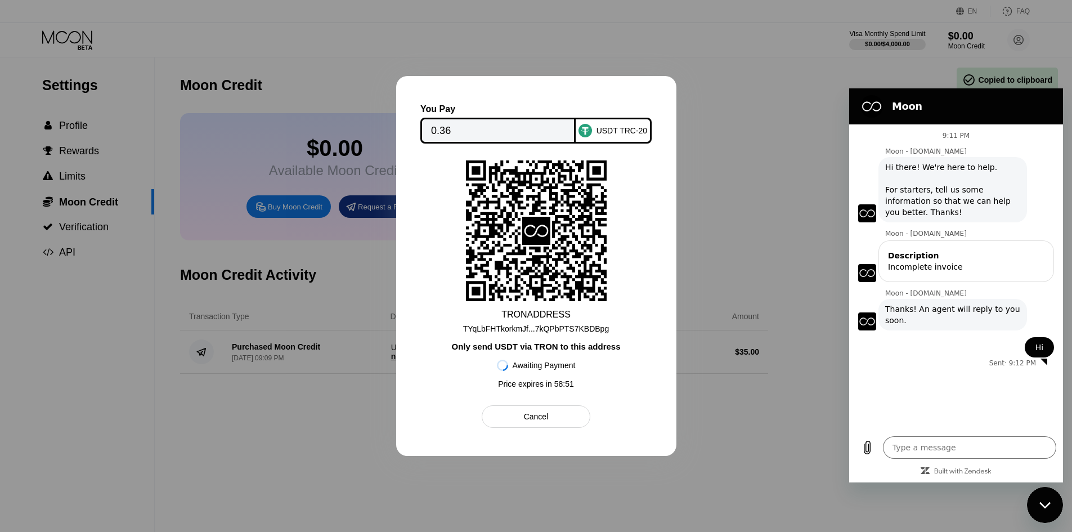
click at [484, 129] on input "0.36" at bounding box center [498, 130] width 134 height 23
click at [953, 453] on textarea at bounding box center [969, 447] width 173 height 23
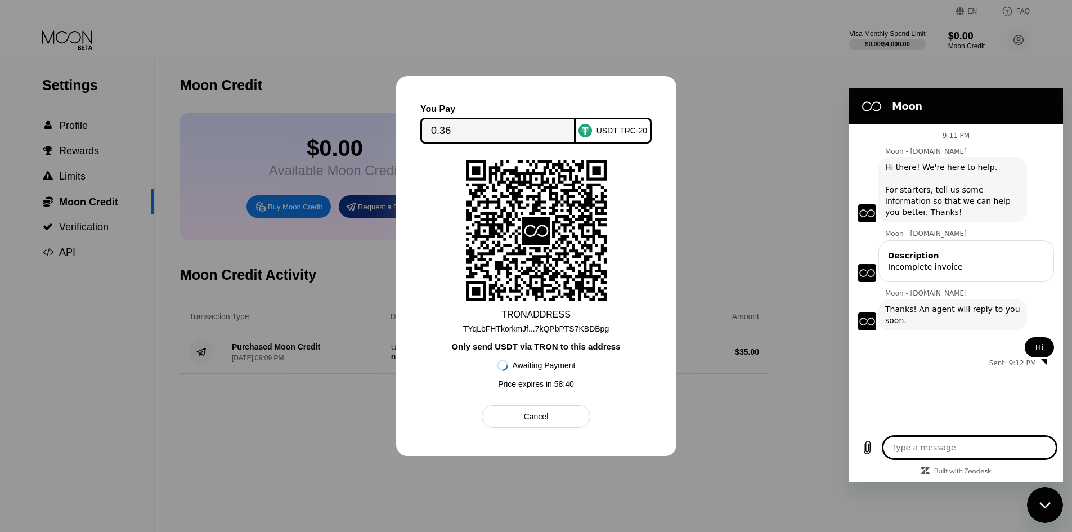
click at [567, 416] on div "Cancel" at bounding box center [536, 416] width 109 height 23
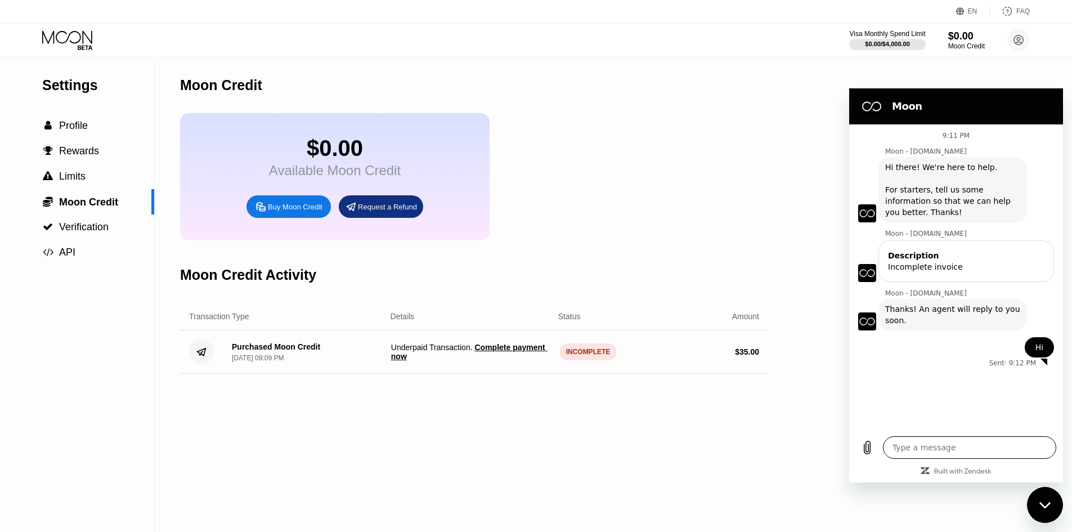
click at [936, 453] on textarea at bounding box center [969, 447] width 173 height 23
click at [1041, 502] on icon "Close messaging window" at bounding box center [1046, 505] width 12 height 7
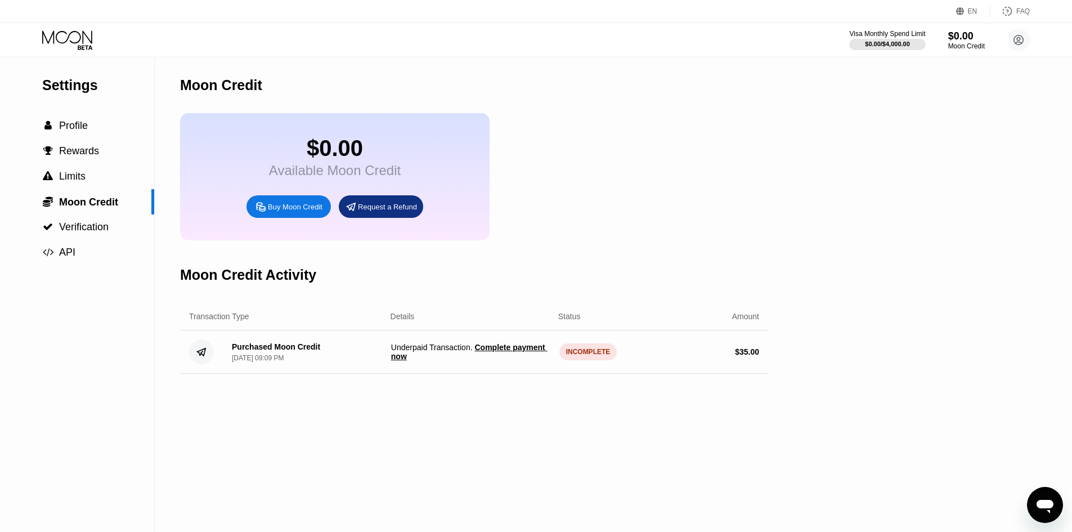
click at [1040, 510] on icon "Open messaging window" at bounding box center [1045, 505] width 20 height 20
type textarea "x"
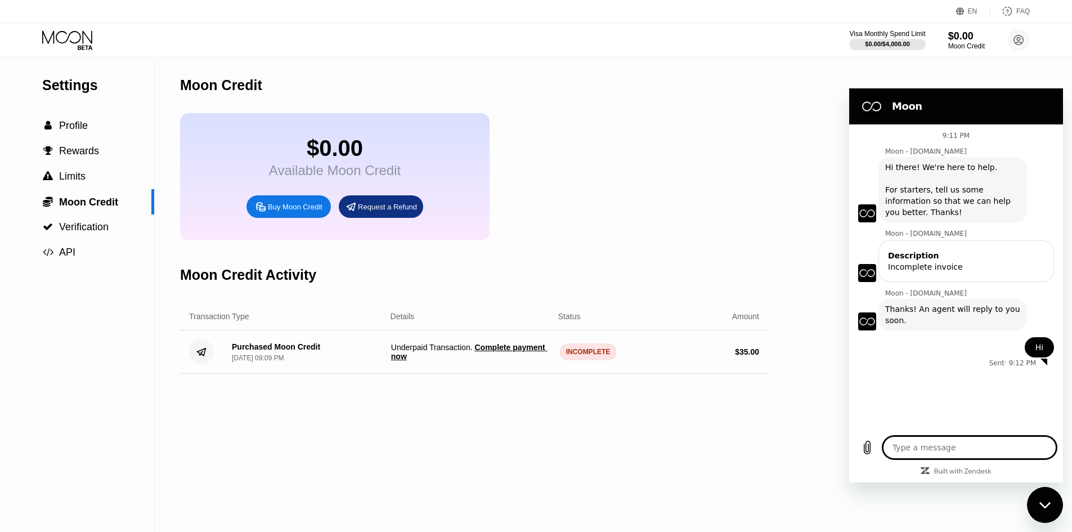
click at [956, 450] on textarea at bounding box center [969, 447] width 173 height 23
type textarea "H"
type textarea "x"
type textarea "Hi"
type textarea "x"
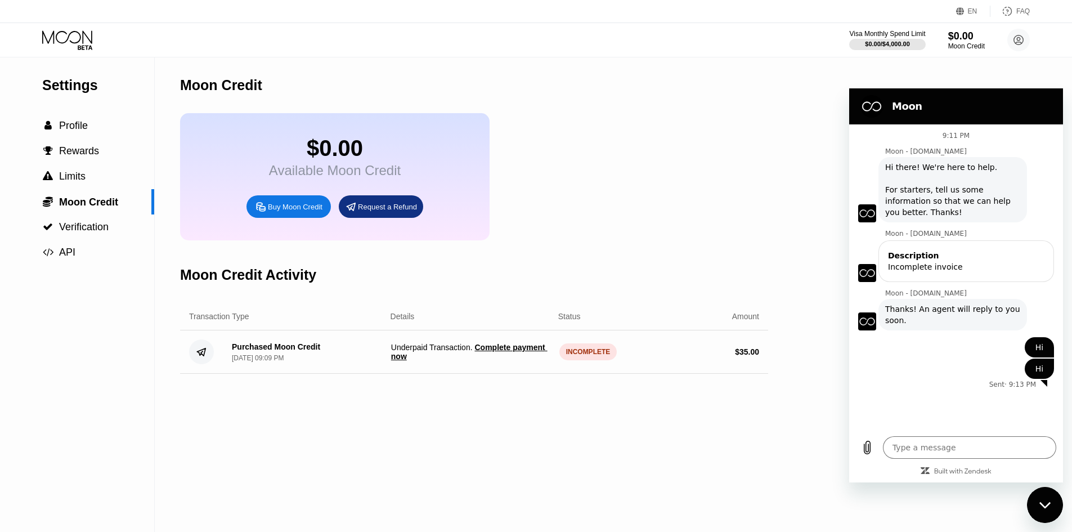
click at [666, 222] on div "$0.00 Available Moon Credit Buy Moon Credit Request a Refund" at bounding box center [474, 176] width 588 height 127
type textarea "x"
click at [918, 449] on textarea at bounding box center [969, 447] width 173 height 23
type textarea "H"
type textarea "x"
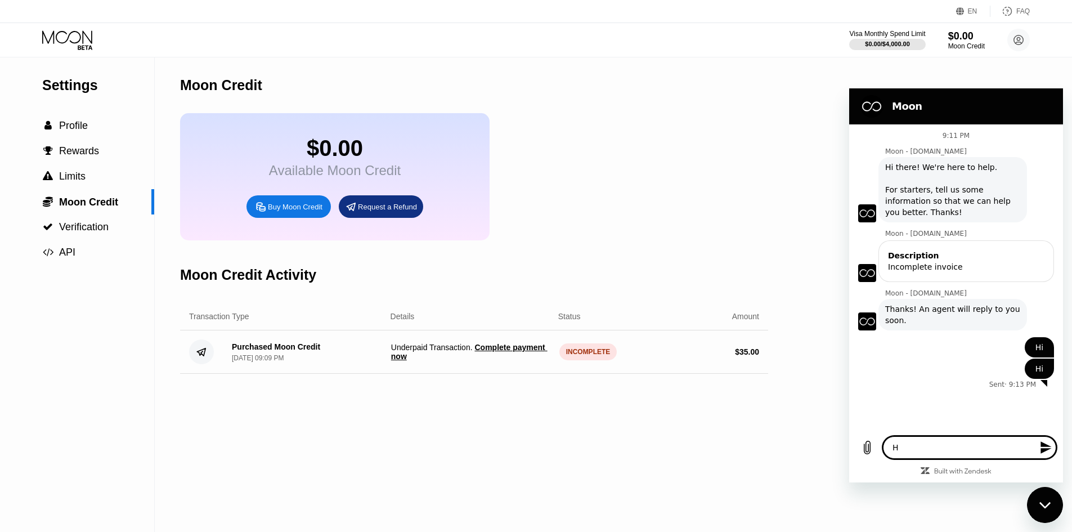
type textarea "Hi"
type textarea "x"
click at [1050, 499] on div "Close messaging window" at bounding box center [1046, 505] width 34 height 34
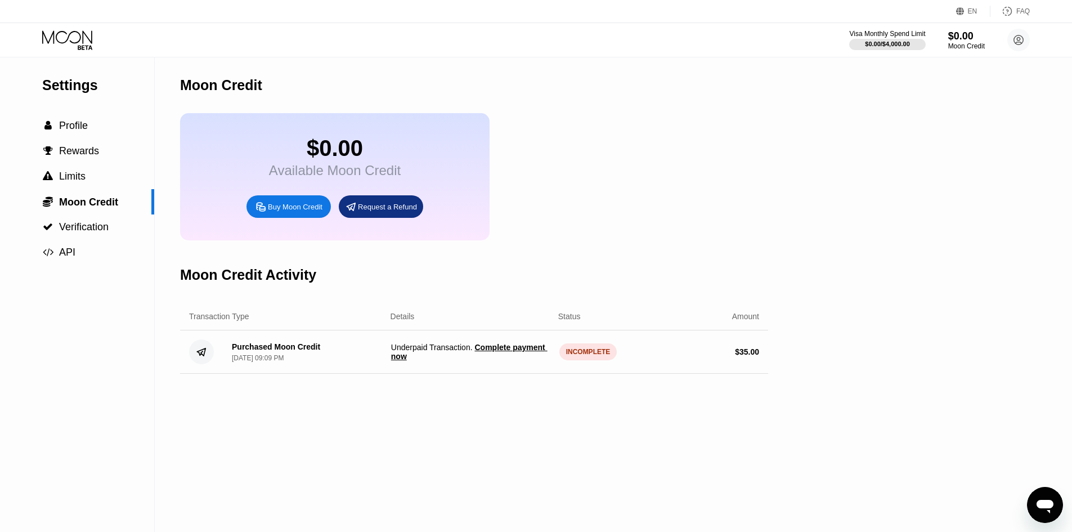
click at [1048, 505] on icon "Open messaging window" at bounding box center [1045, 507] width 17 height 14
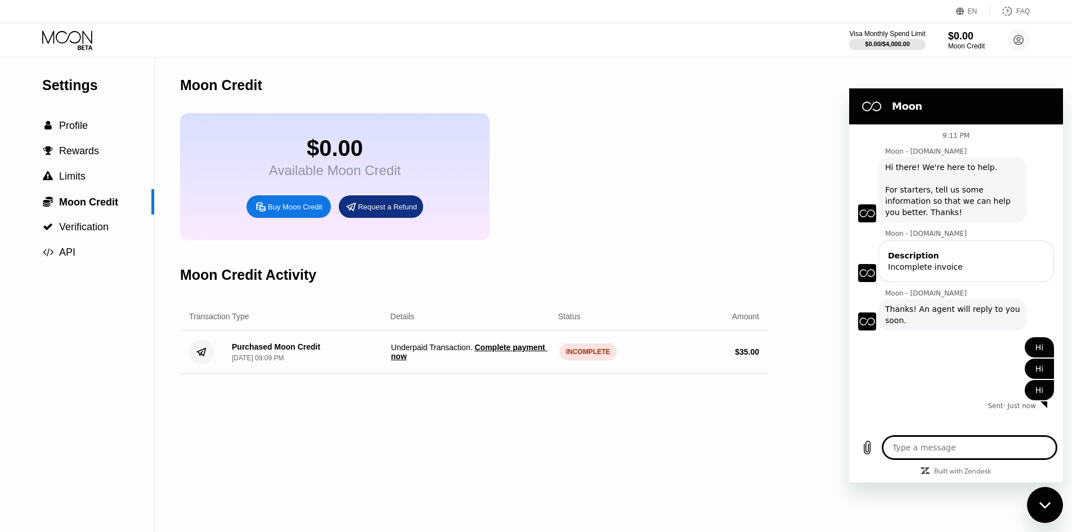
click at [1048, 505] on icon "Close messaging window" at bounding box center [1044, 505] width 11 height 6
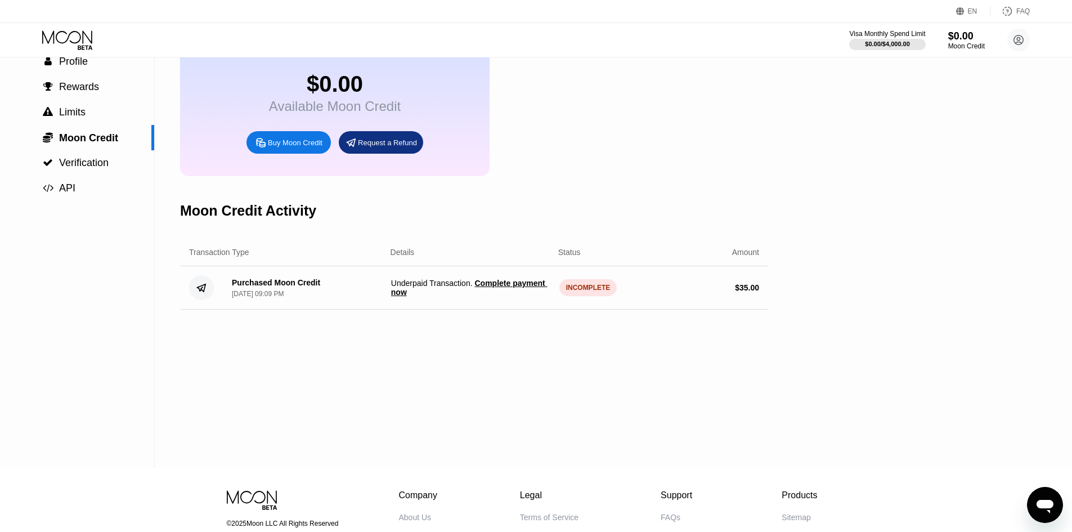
scroll to position [60, 0]
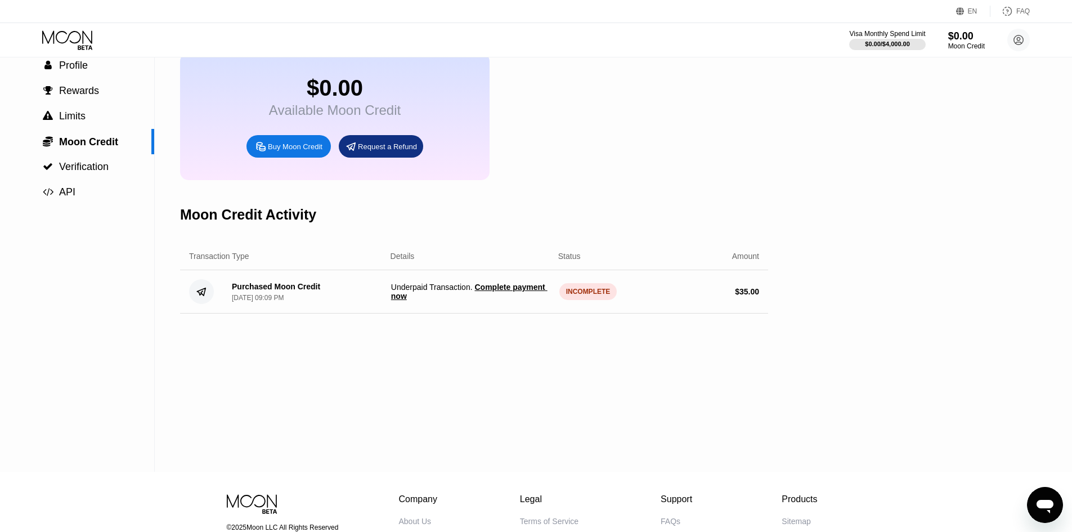
click at [517, 301] on span "Complete payment now" at bounding box center [469, 292] width 156 height 18
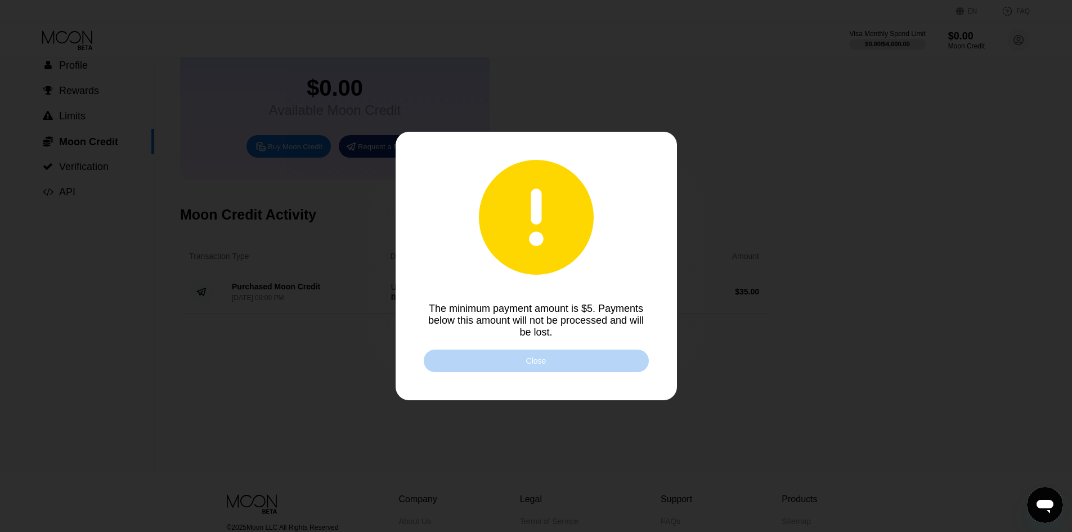
click at [551, 360] on div "Close" at bounding box center [536, 361] width 225 height 23
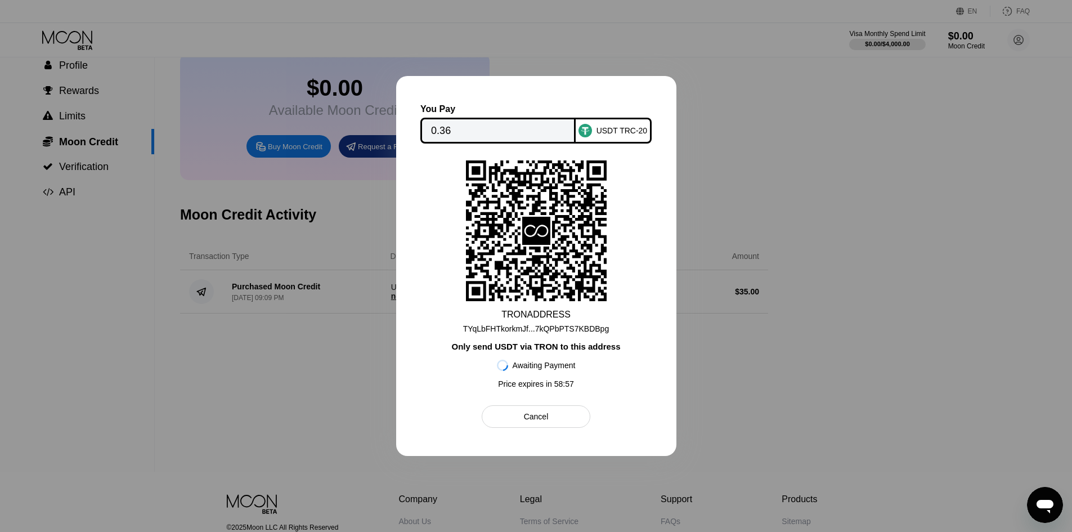
click at [583, 328] on div "TYqLbFHTkorkmJf...7kQPbPTS7KBDBpg" at bounding box center [536, 328] width 146 height 9
click at [556, 427] on div "Cancel" at bounding box center [536, 416] width 109 height 23
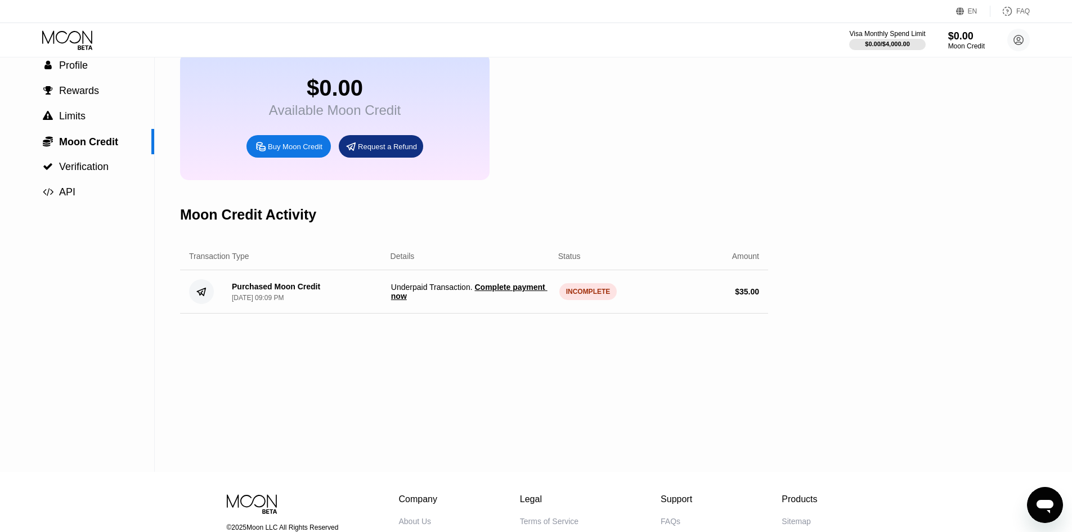
click at [1050, 508] on icon "Open messaging window" at bounding box center [1045, 507] width 17 height 14
type textarea "x"
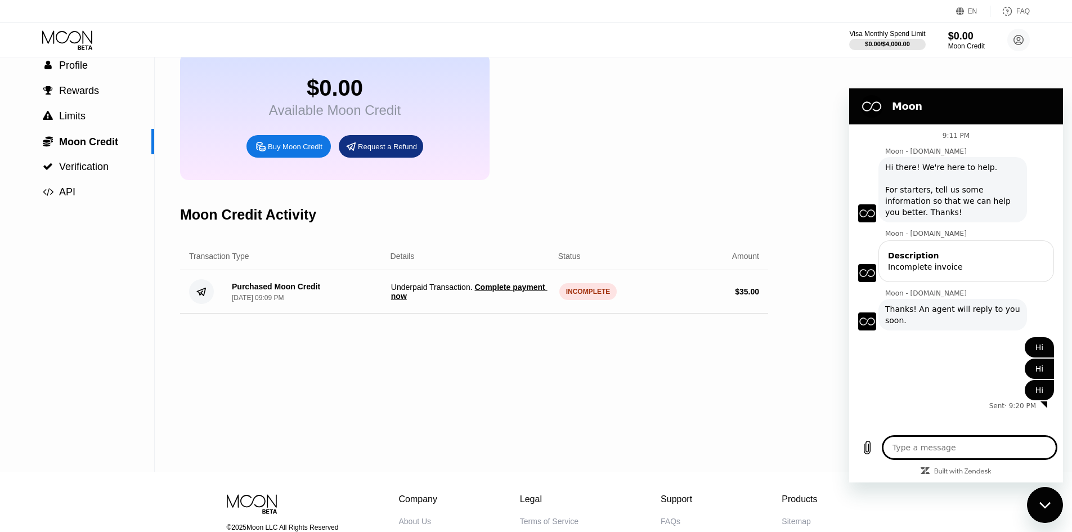
drag, startPoint x: 947, startPoint y: 450, endPoint x: 960, endPoint y: 430, distance: 24.0
click at [948, 450] on textarea at bounding box center [969, 447] width 173 height 23
type textarea "H"
type textarea "x"
type textarea "Hi"
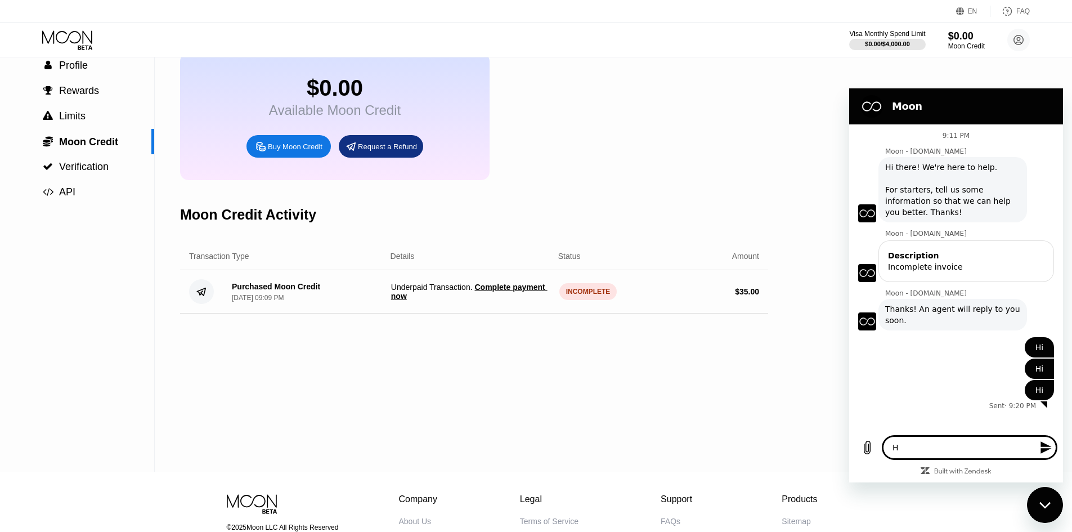
type textarea "x"
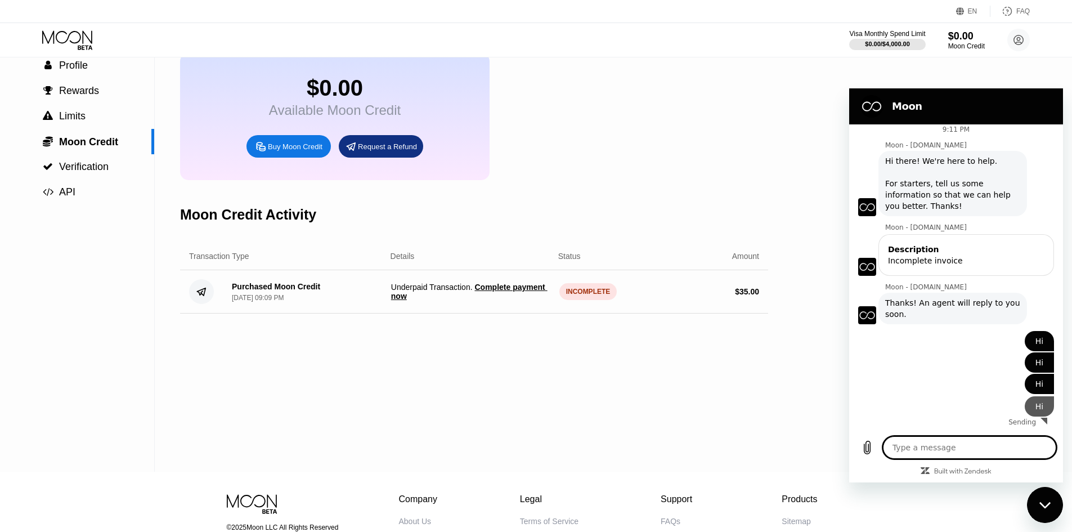
scroll to position [5, 0]
type textarea "x"
type textarea "A"
type textarea "x"
type textarea "Ar"
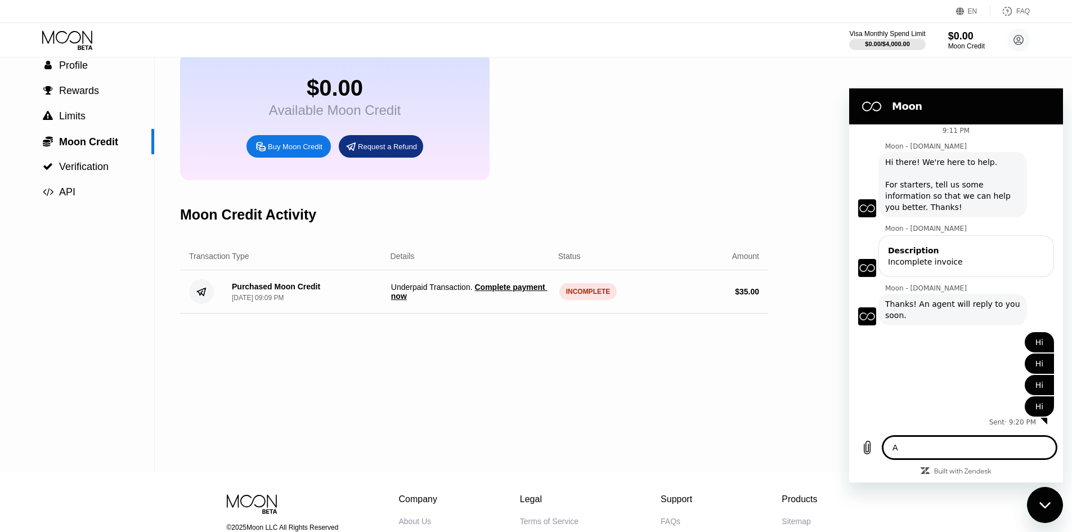
type textarea "x"
type textarea "Are"
type textarea "x"
type textarea "Are"
type textarea "x"
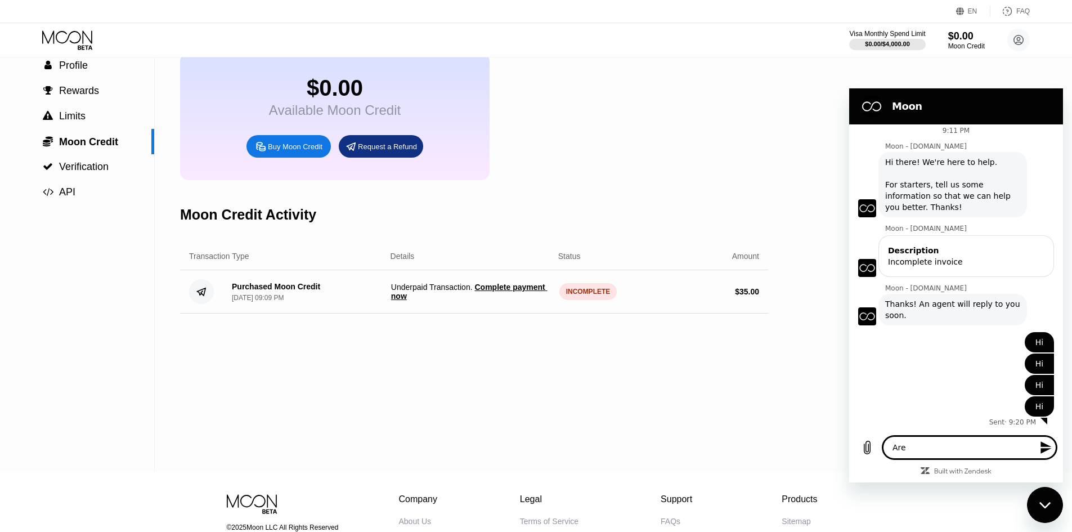
type textarea "Are y"
type textarea "x"
type textarea "Are yo"
type textarea "x"
type textarea "Are you"
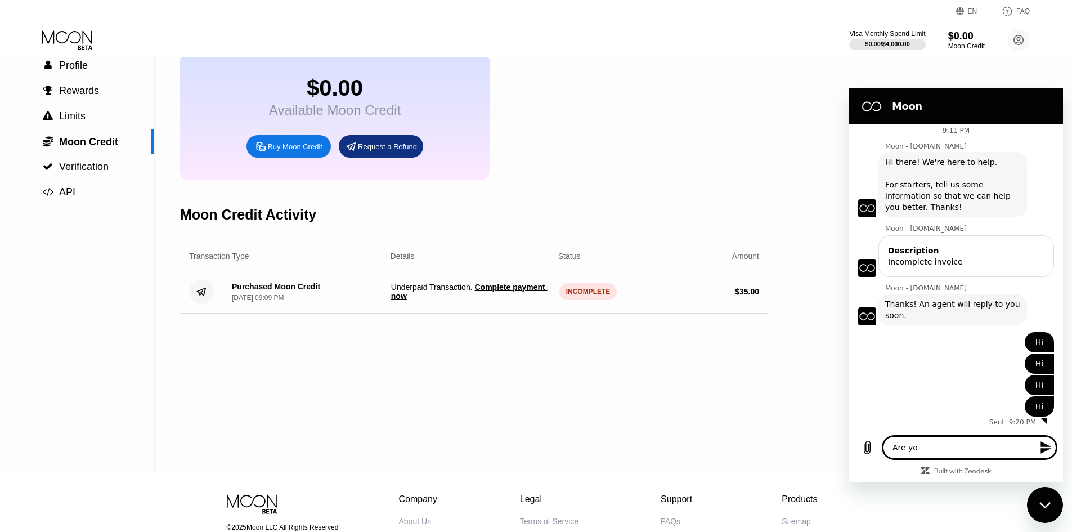
type textarea "x"
type textarea "Are you"
type textarea "x"
type textarea "Are you t"
type textarea "x"
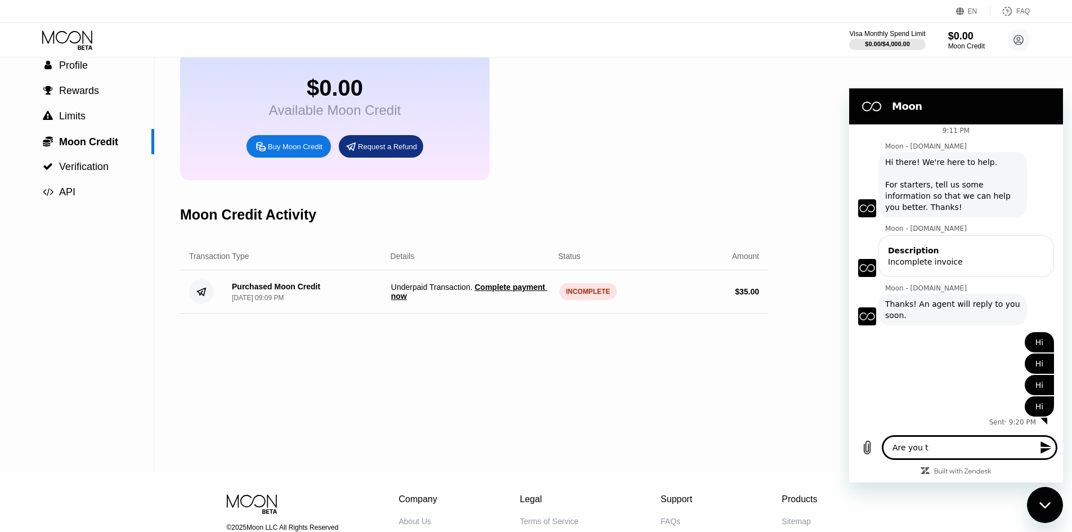
type textarea "Are you th"
type textarea "x"
type textarea "Are you the"
type textarea "x"
type textarea "Are you ther"
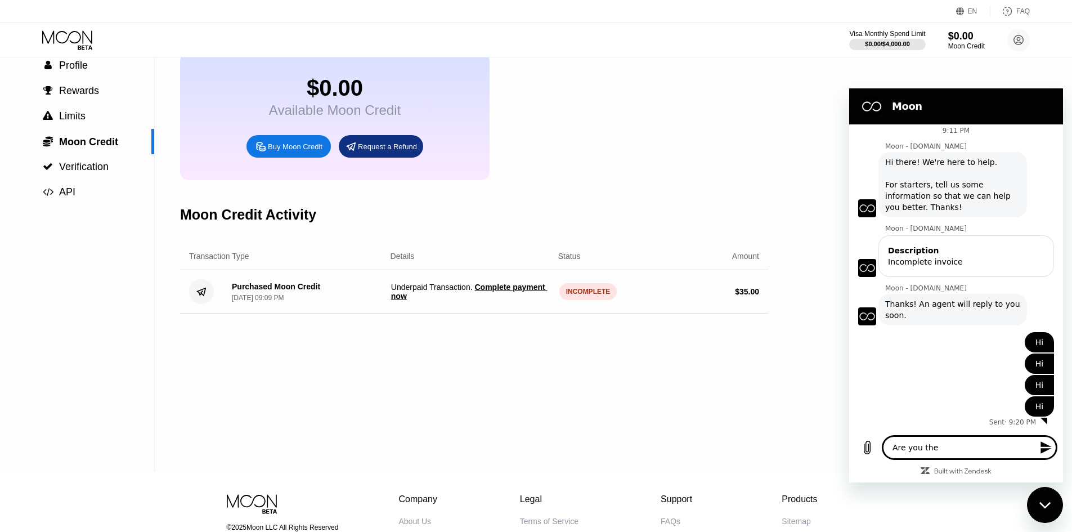
type textarea "x"
type textarea "Are you there"
type textarea "x"
type textarea "Are you there?"
type textarea "x"
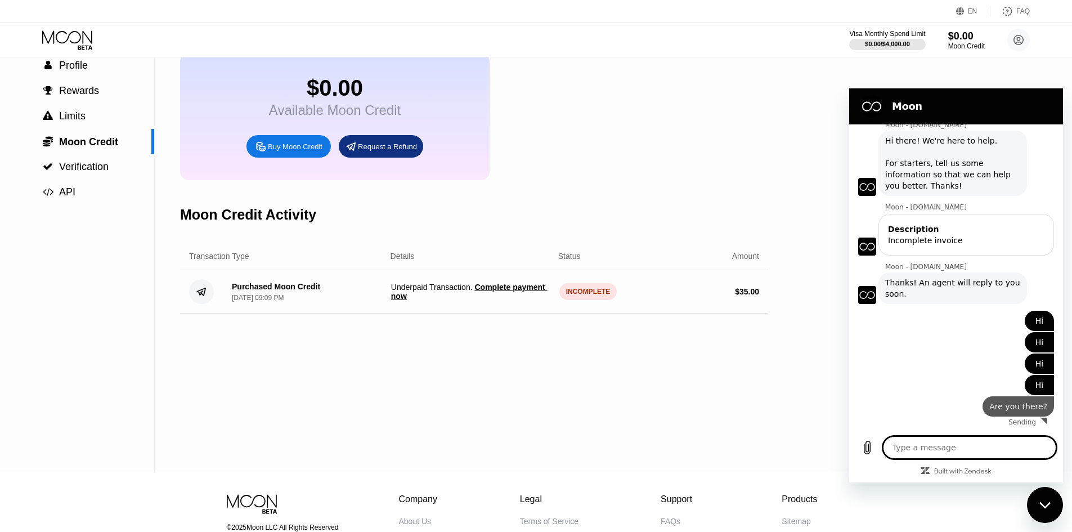
scroll to position [26, 0]
type textarea "x"
type textarea "A"
type textarea "x"
type textarea "An"
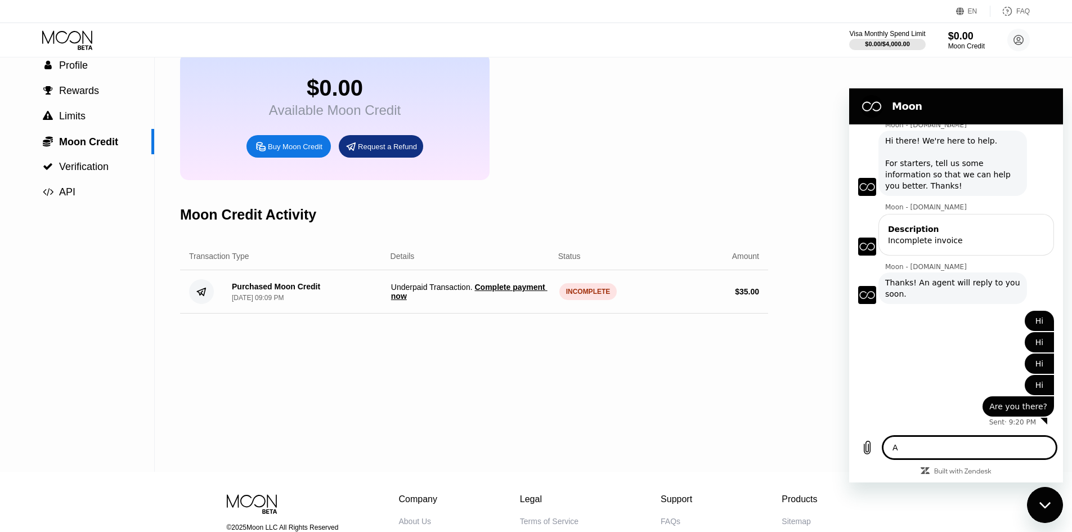
type textarea "x"
type textarea "Any"
type textarea "x"
type textarea "Anyo"
type textarea "x"
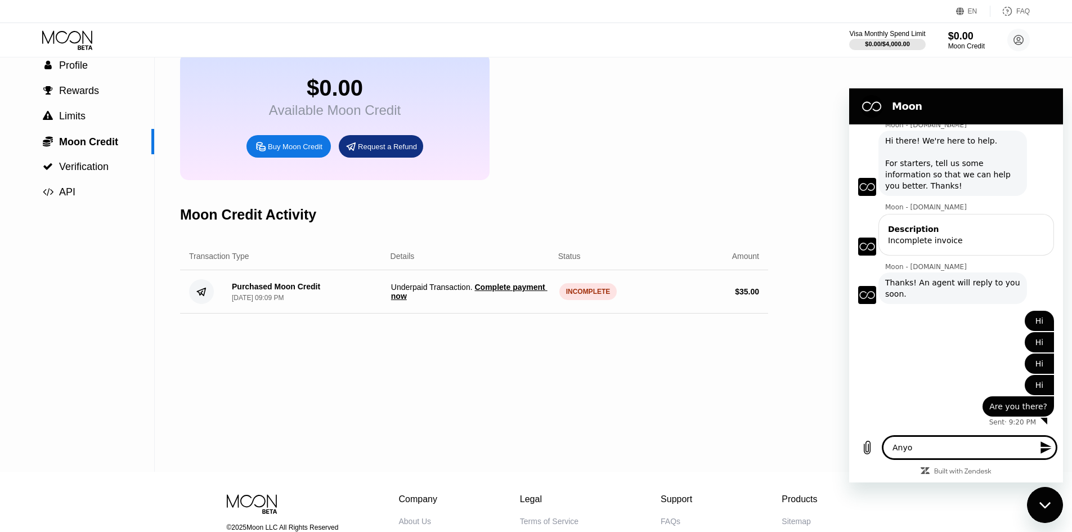
type textarea "Anyon"
type textarea "x"
type textarea "Anyone"
type textarea "x"
type textarea "Anyone"
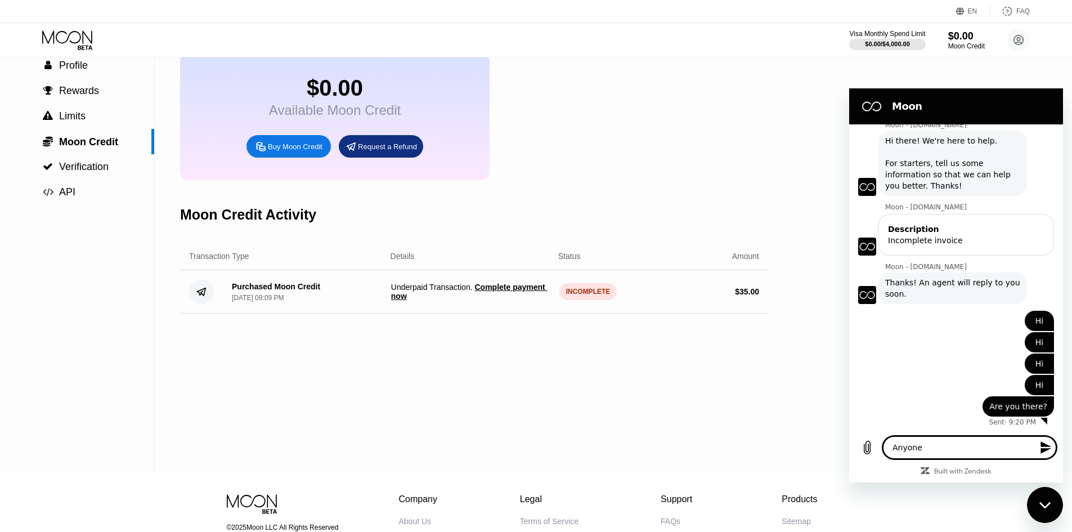
type textarea "x"
type textarea "Anyone h"
type textarea "x"
type textarea "Anyone he"
type textarea "x"
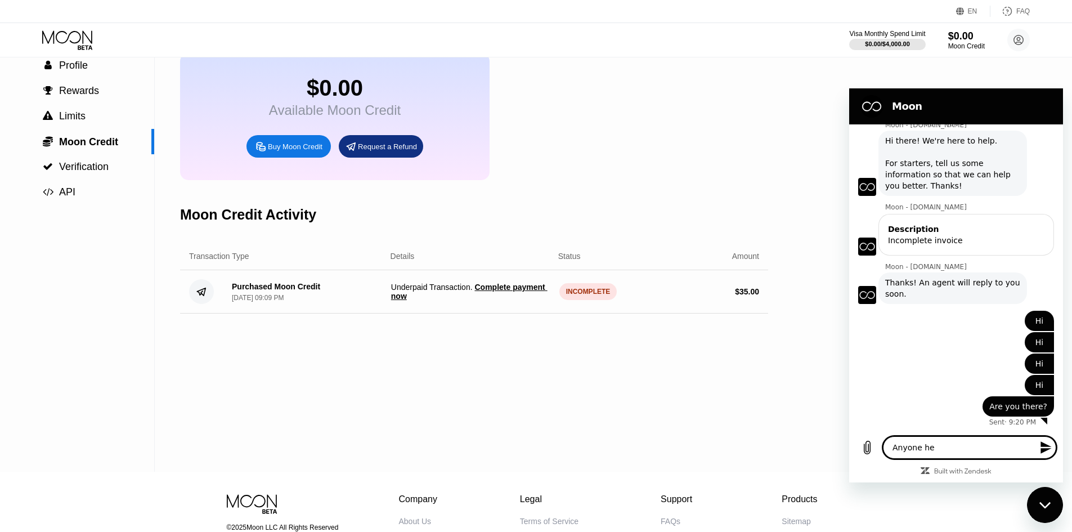
type textarea "Anyone her"
type textarea "x"
type textarea "Anyone here"
type textarea "x"
type textarea "Anyone here?"
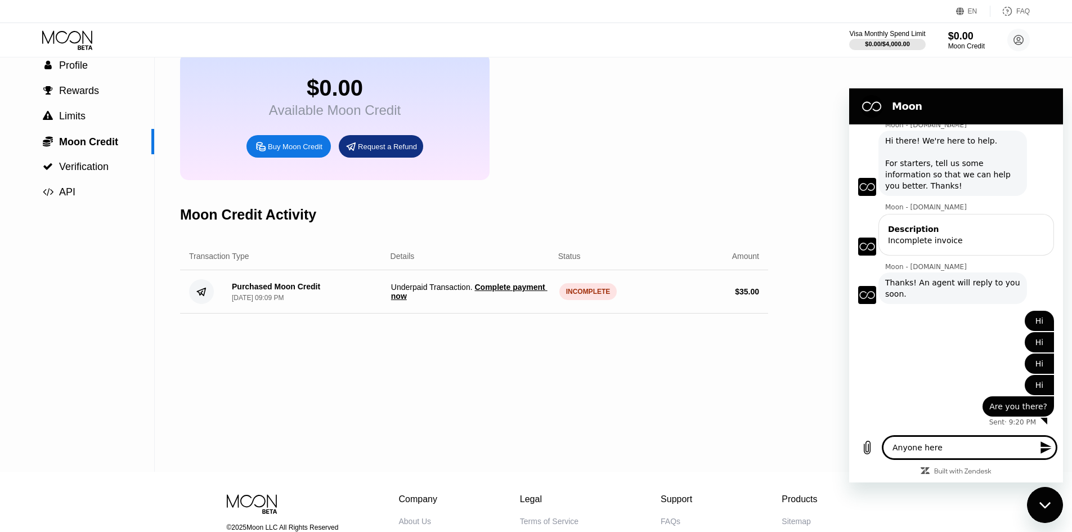
type textarea "x"
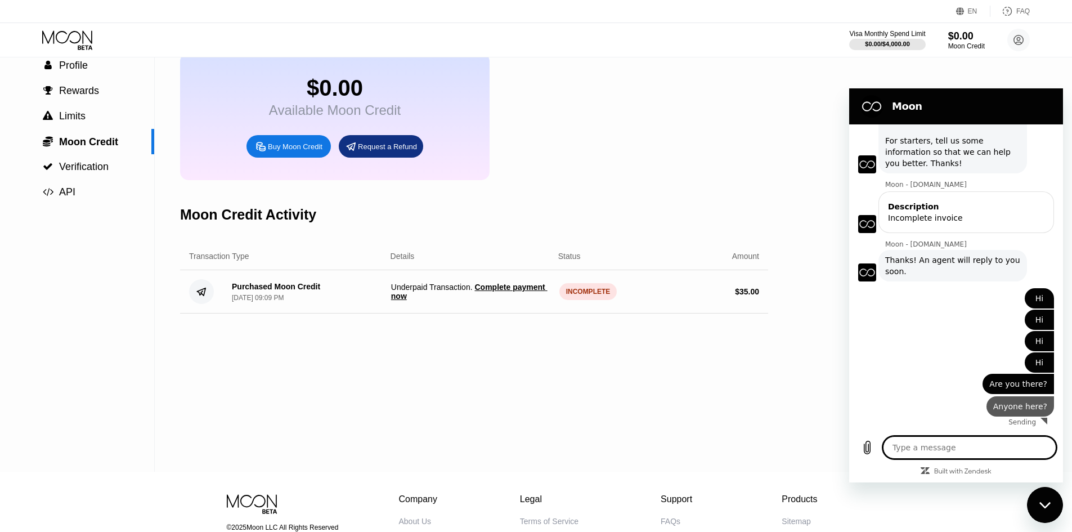
scroll to position [48, 0]
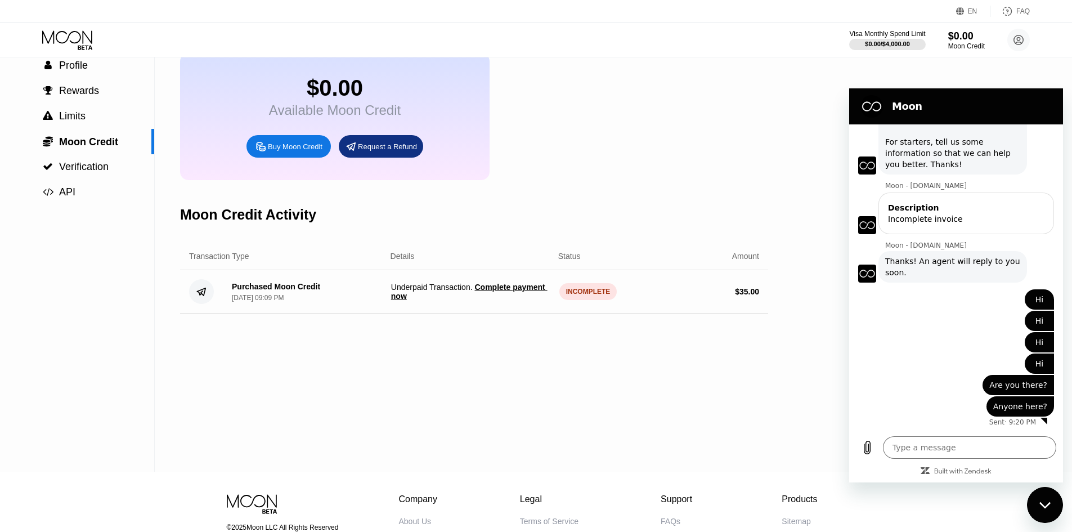
click at [942, 369] on div "says: Hi" at bounding box center [951, 362] width 205 height 21
click at [512, 301] on span "Complete payment now" at bounding box center [469, 292] width 156 height 18
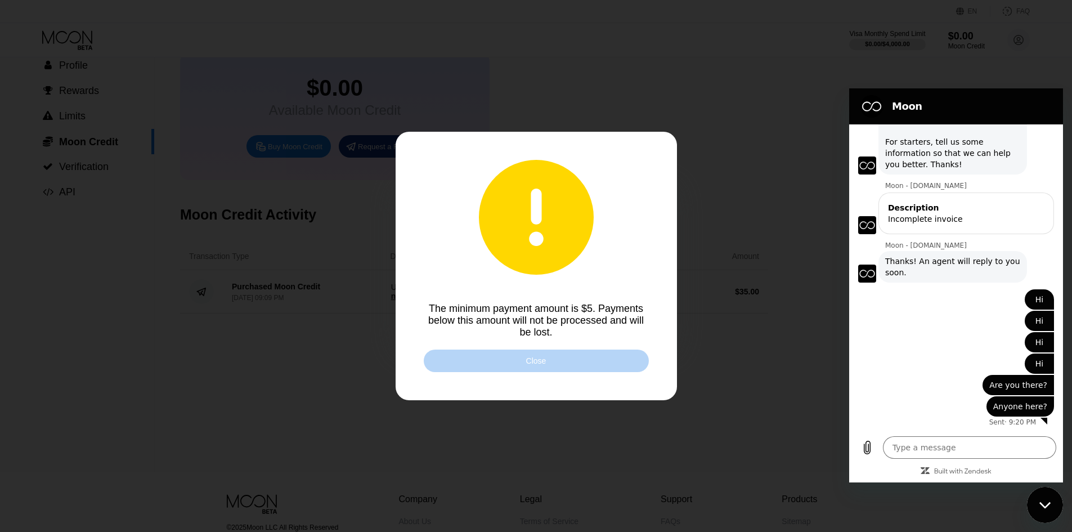
click at [570, 370] on div "Close" at bounding box center [536, 361] width 225 height 23
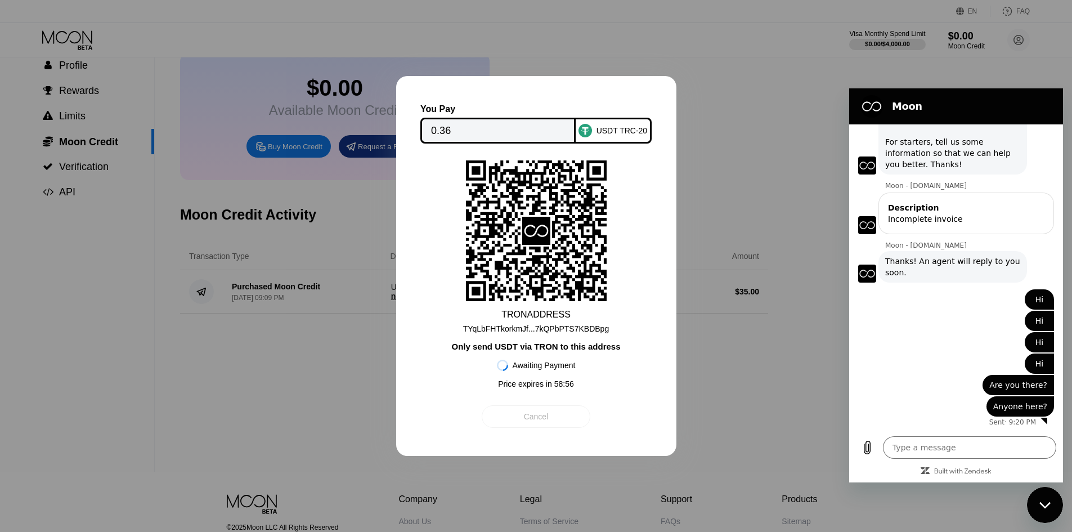
click at [566, 423] on div "Cancel" at bounding box center [536, 416] width 109 height 23
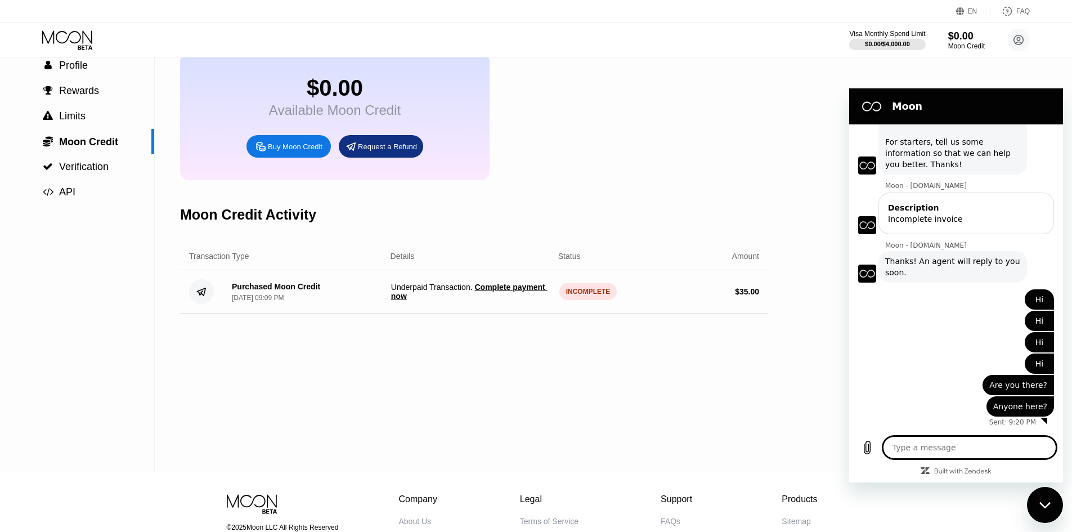
click at [969, 453] on textarea at bounding box center [969, 447] width 173 height 23
type textarea "x"
click at [761, 159] on div "$0.00 Available Moon Credit Buy Moon Credit Request a Refund" at bounding box center [474, 116] width 588 height 127
click at [102, 168] on span "Verification" at bounding box center [84, 166] width 50 height 11
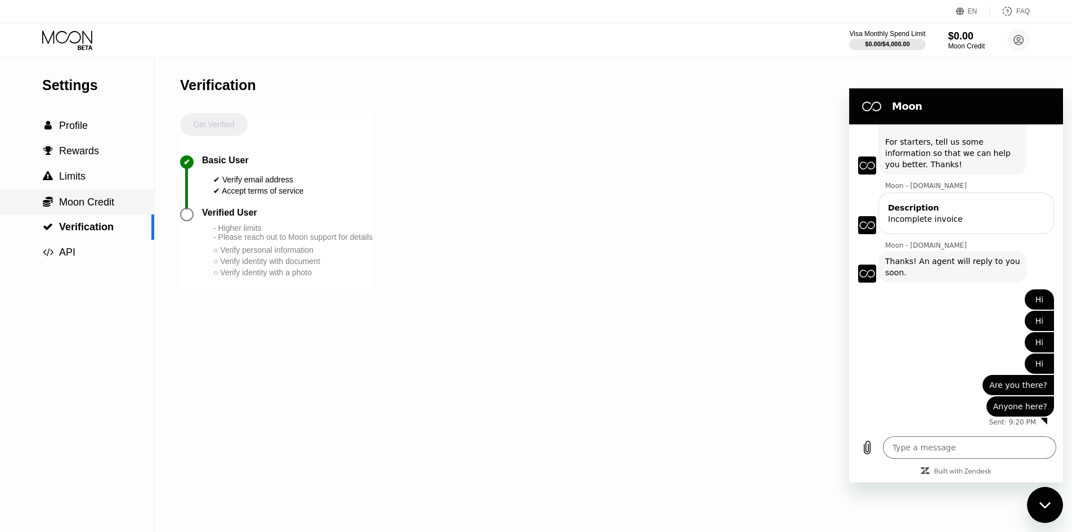
click at [101, 208] on span "Moon Credit" at bounding box center [86, 201] width 55 height 11
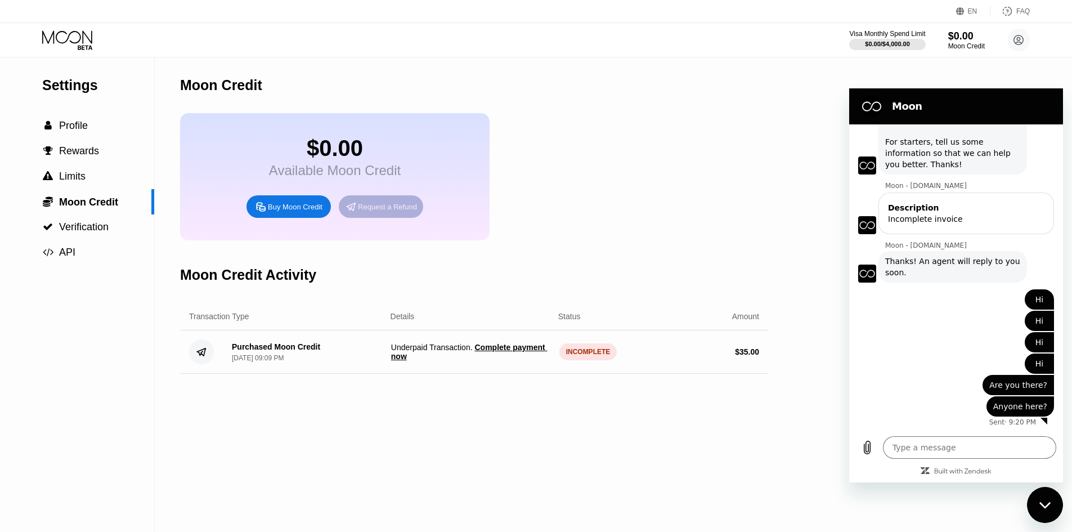
click at [378, 212] on div "Request a Refund" at bounding box center [387, 207] width 59 height 10
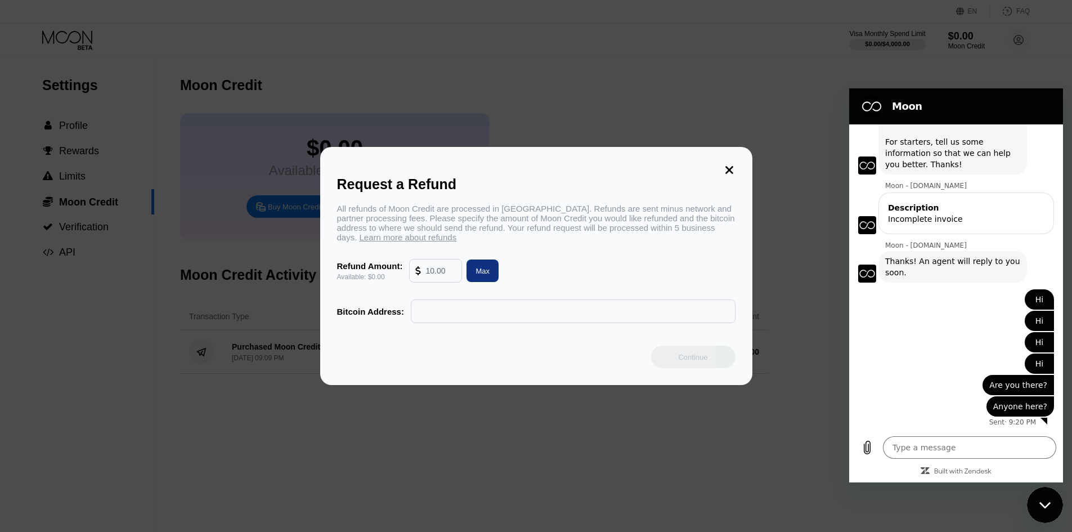
click at [391, 281] on div "Available: $0.00" at bounding box center [370, 277] width 66 height 8
click at [390, 276] on div "Refund Amount: Available: $0.00" at bounding box center [370, 271] width 66 height 20
click at [526, 316] on input "text" at bounding box center [573, 311] width 312 height 23
click at [431, 272] on input "text" at bounding box center [441, 271] width 30 height 23
click at [481, 281] on div "Max" at bounding box center [483, 271] width 32 height 23
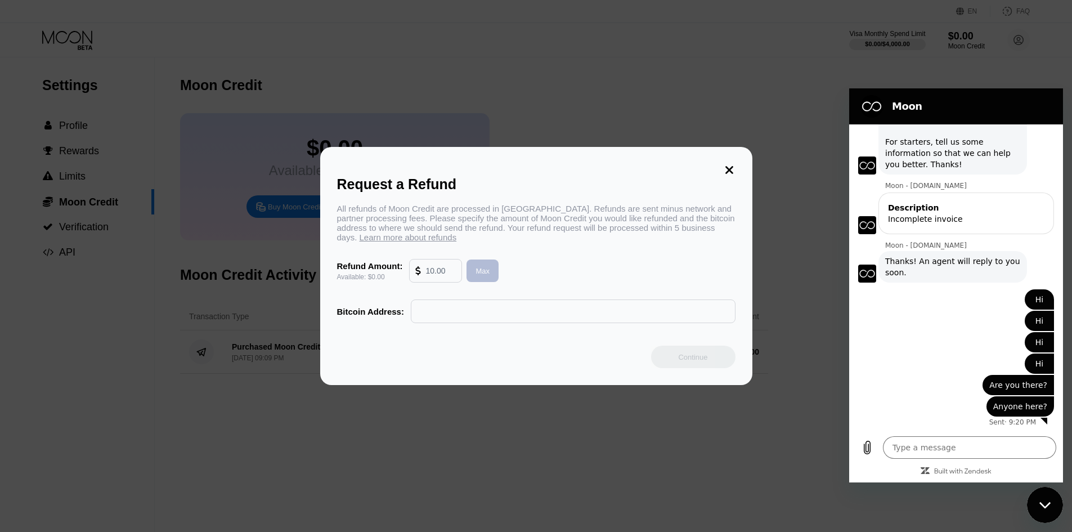
type input "0.00"
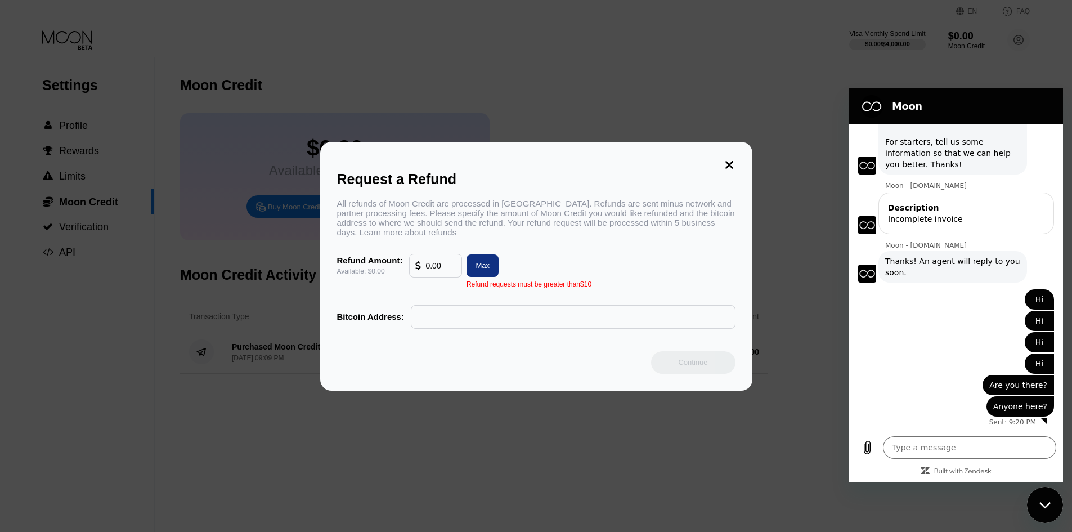
click at [735, 159] on icon at bounding box center [729, 165] width 12 height 12
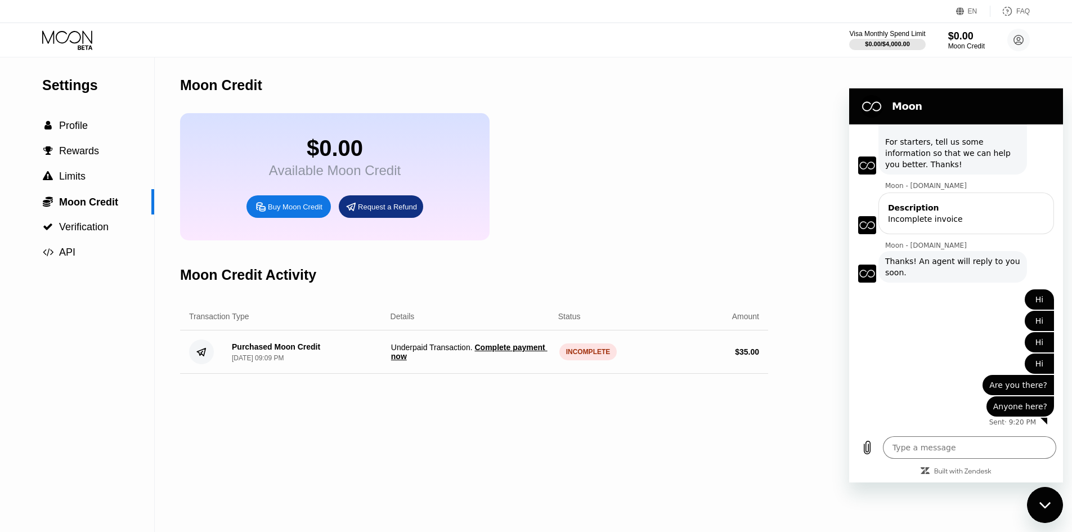
click at [918, 327] on div "says: Hi" at bounding box center [951, 320] width 205 height 21
click at [944, 452] on textarea at bounding box center [969, 447] width 173 height 23
click at [938, 101] on h2 "Moon" at bounding box center [972, 107] width 160 height 14
click at [1051, 508] on icon "Close messaging window" at bounding box center [1046, 505] width 12 height 7
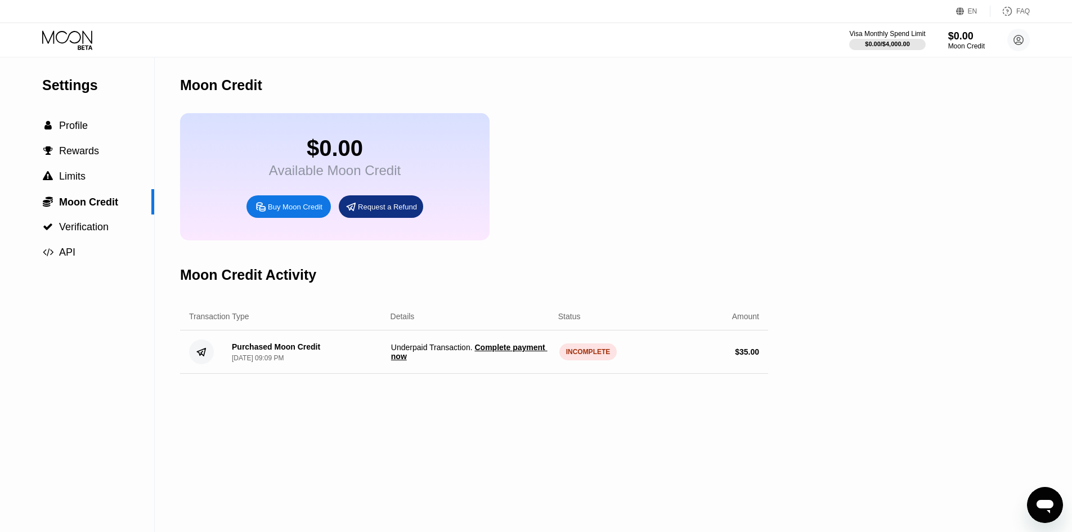
scroll to position [49, 0]
click at [1052, 511] on icon "Open messaging window" at bounding box center [1045, 505] width 20 height 20
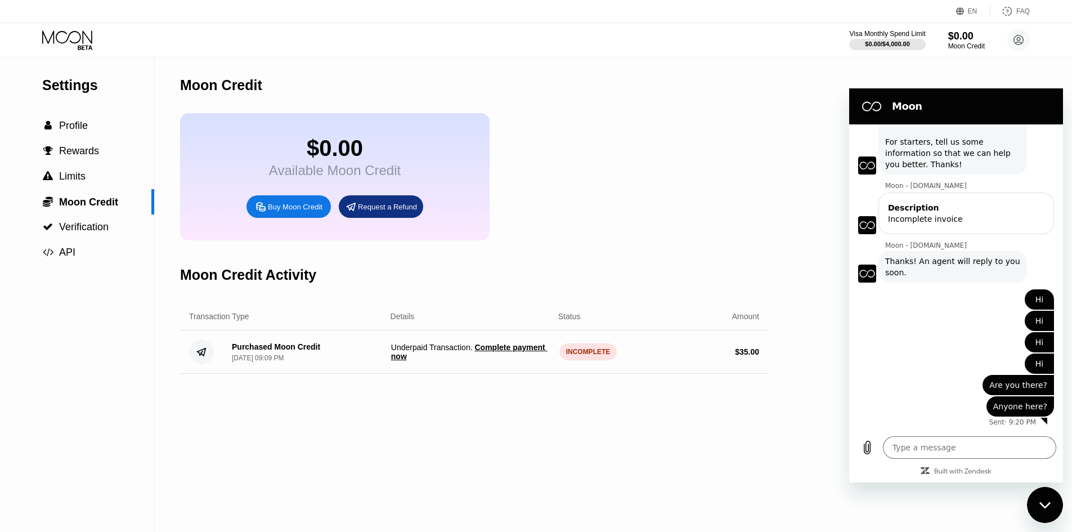
click at [1052, 511] on div "Close messaging window" at bounding box center [1046, 505] width 34 height 34
type textarea "x"
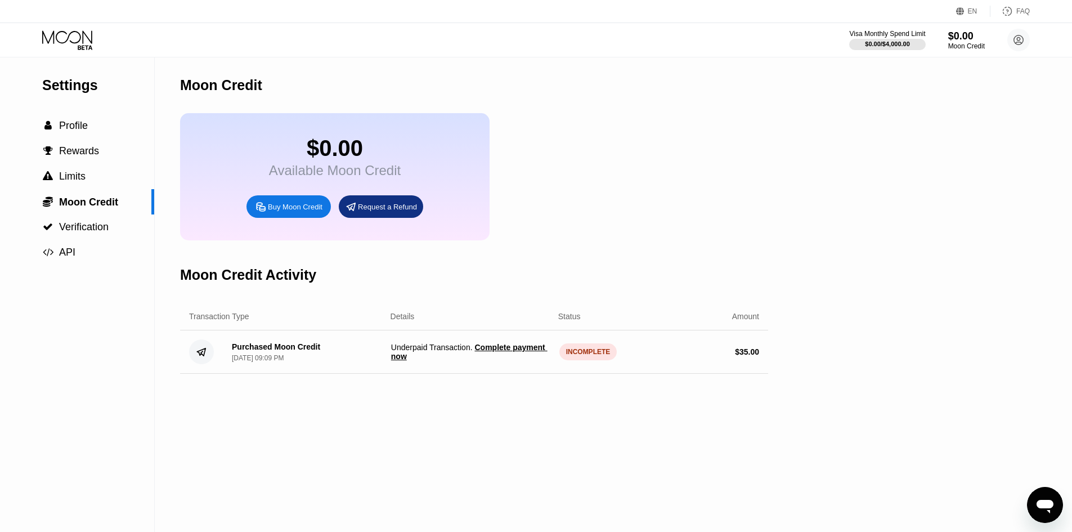
scroll to position [49, 0]
click at [505, 361] on span "Claim $34.65 of Moon Credit" at bounding box center [472, 356] width 105 height 9
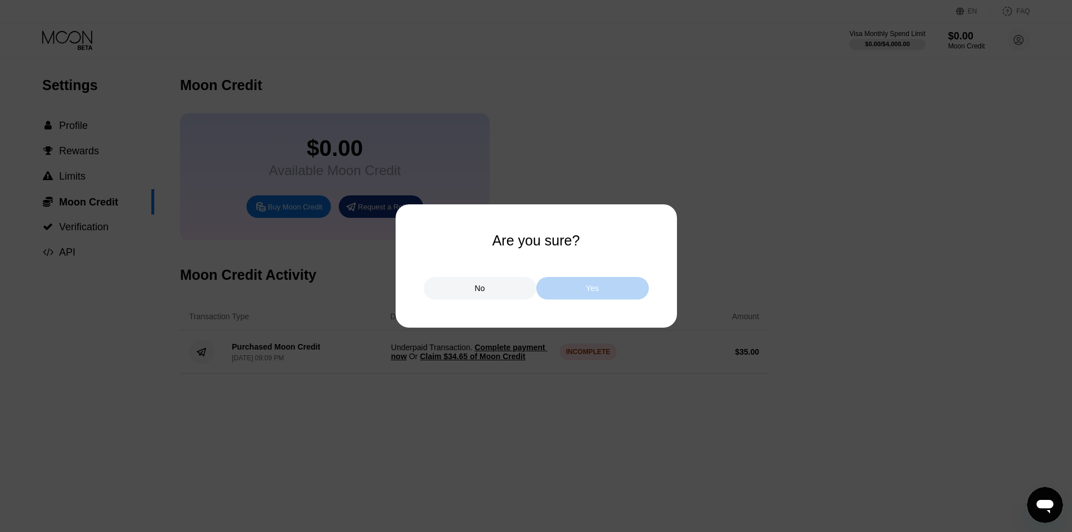
click at [567, 289] on div "Yes" at bounding box center [592, 288] width 113 height 23
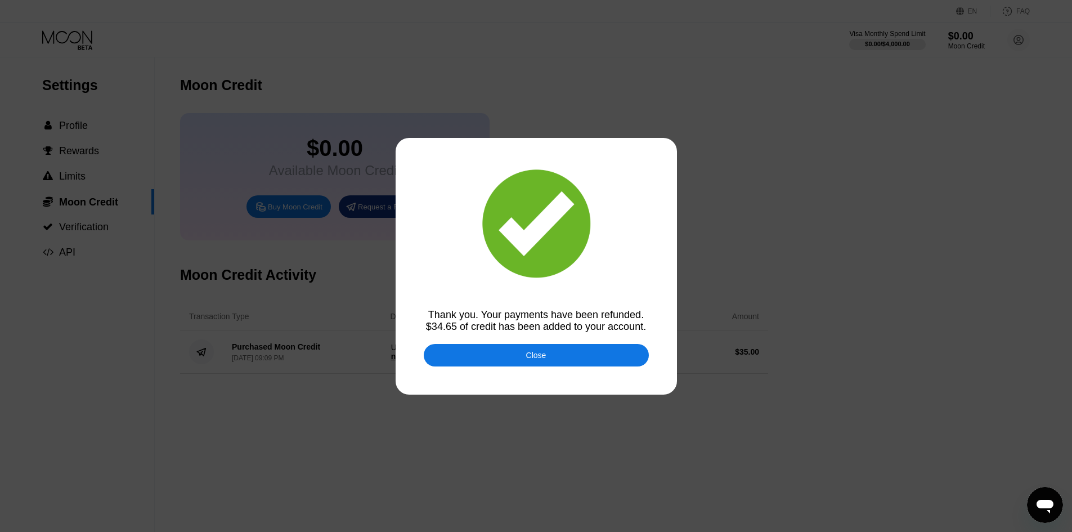
click at [544, 357] on div "Close" at bounding box center [536, 355] width 20 height 9
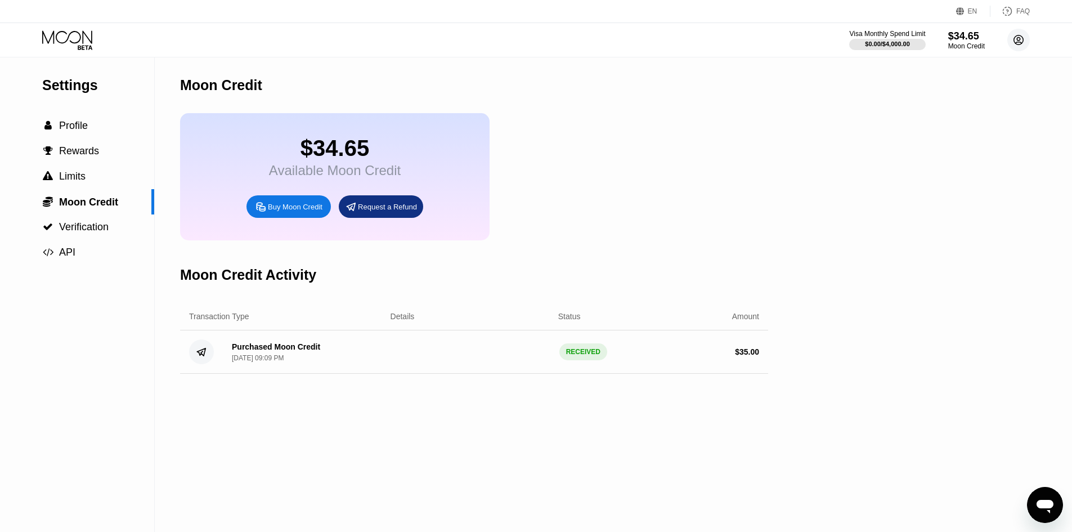
click at [1013, 37] on circle at bounding box center [1019, 40] width 23 height 23
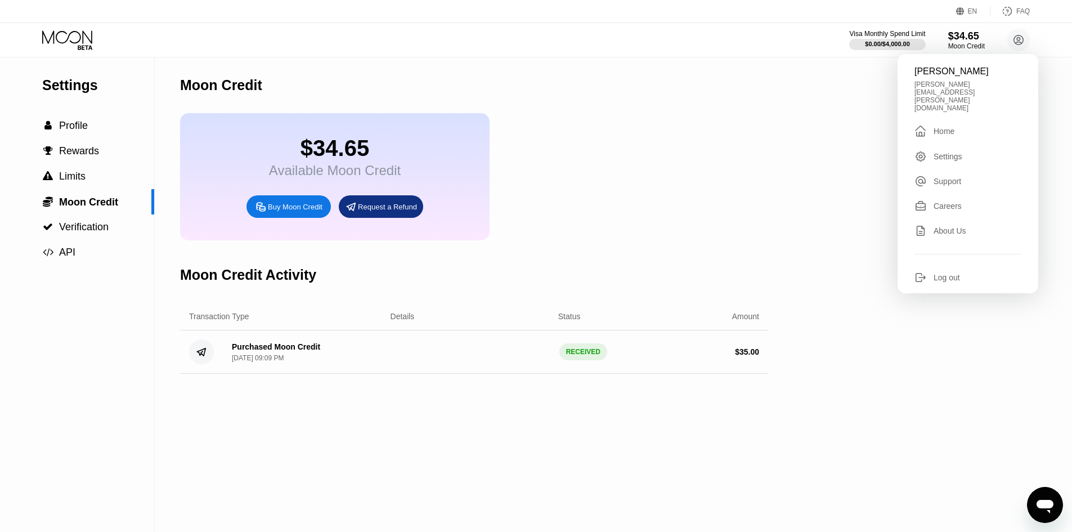
click at [73, 29] on div "Visa Monthly Spend Limit $0.00 / $4,000.00 $34.65 Moon Credit [PERSON_NAME] [PE…" at bounding box center [536, 40] width 1072 height 34
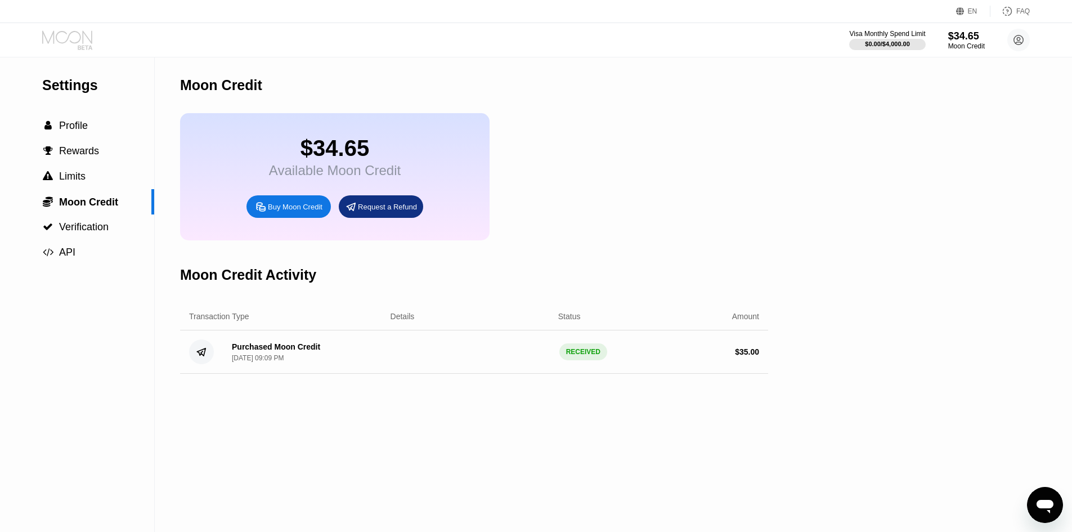
click at [73, 41] on icon at bounding box center [68, 40] width 52 height 20
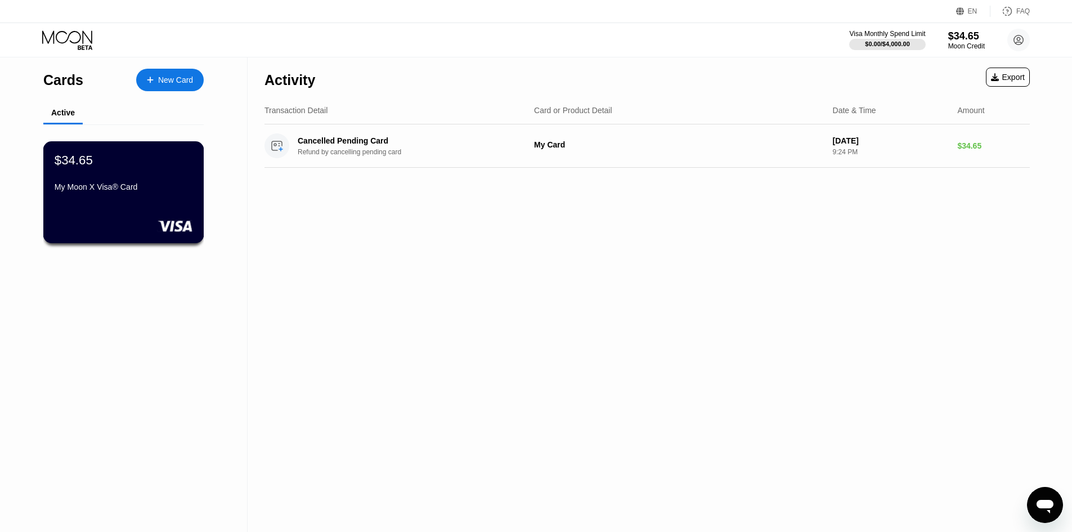
click at [123, 176] on div "$34.65 My Moon X Visa® Card" at bounding box center [124, 174] width 138 height 43
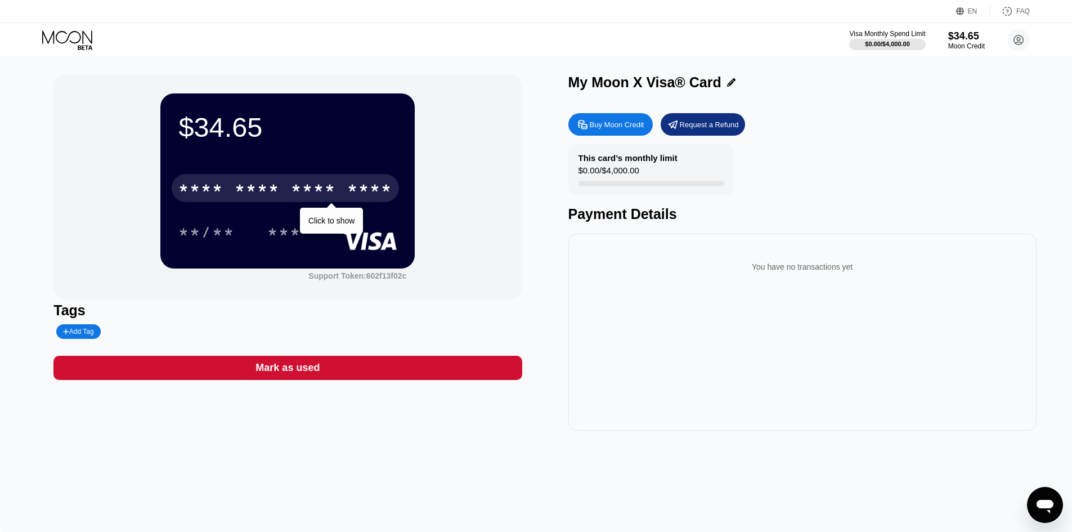
click at [286, 193] on div "* * * * * * * * * * * * ****" at bounding box center [285, 188] width 227 height 28
click at [305, 199] on div "* * * *" at bounding box center [313, 190] width 45 height 18
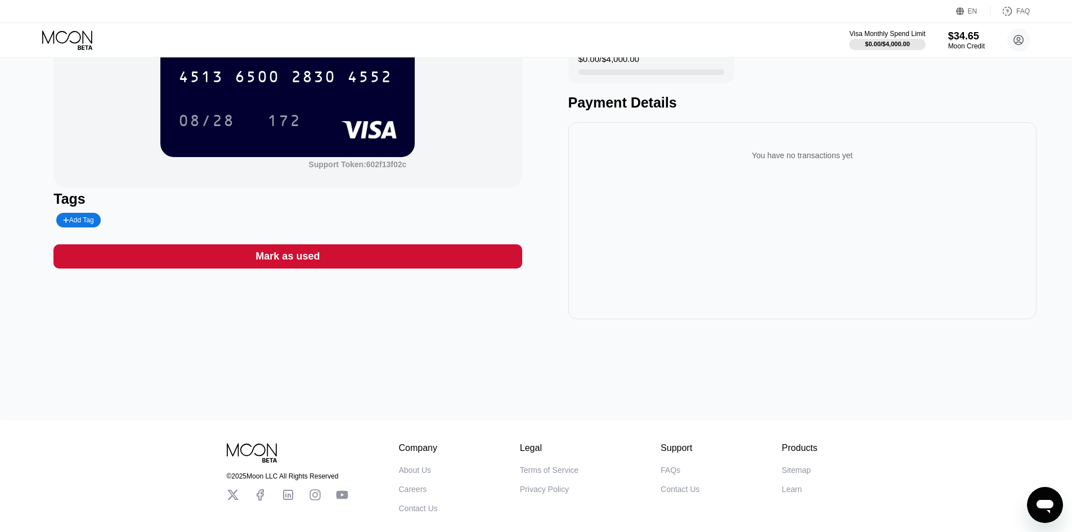
scroll to position [4, 0]
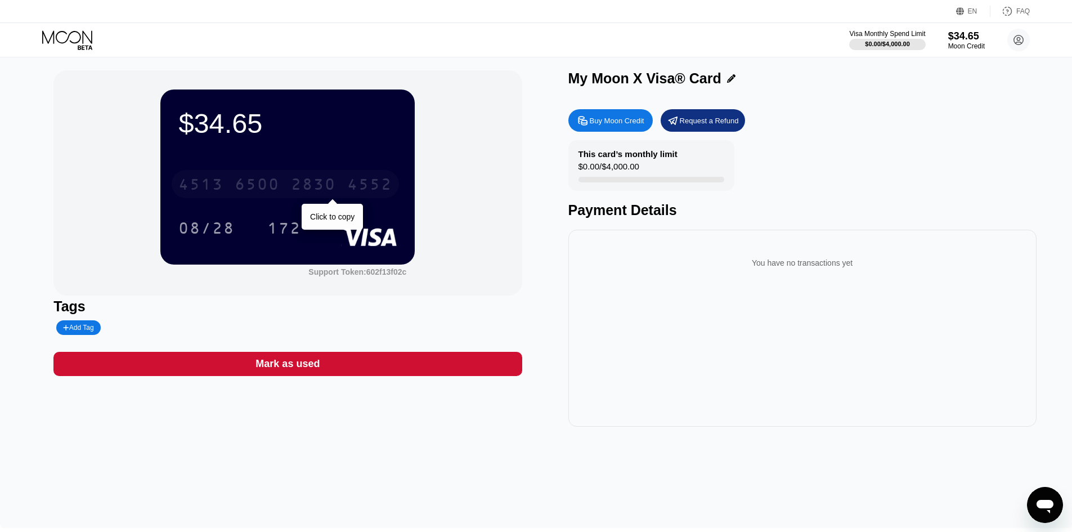
click at [315, 197] on div "4513 6500 2830 4552" at bounding box center [285, 184] width 227 height 28
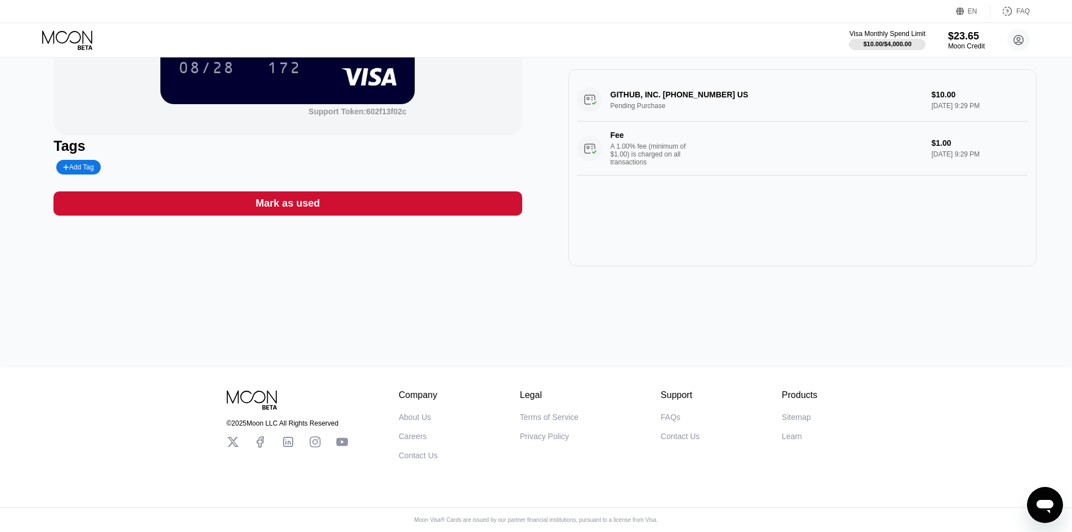
scroll to position [4, 0]
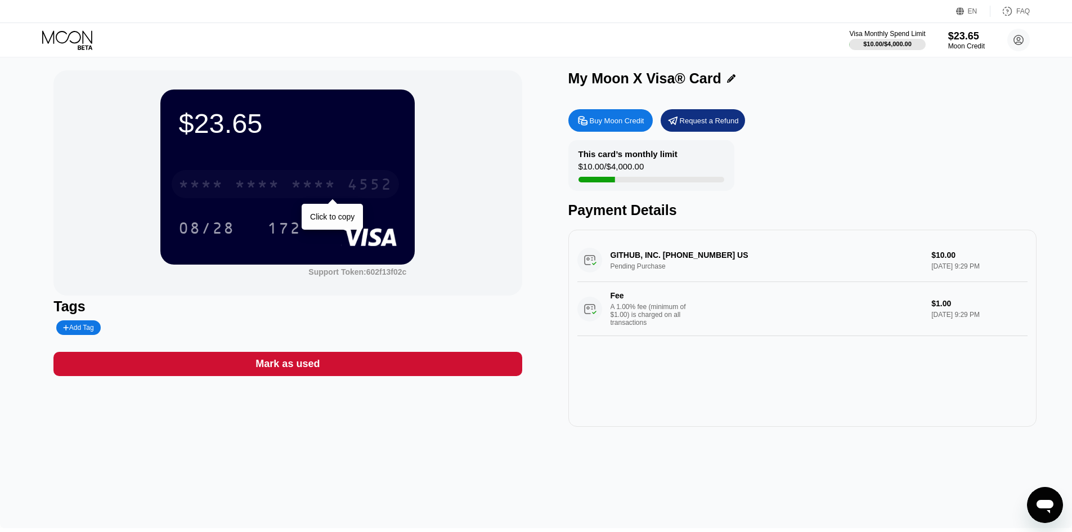
click at [328, 187] on div "* * * *" at bounding box center [313, 186] width 45 height 18
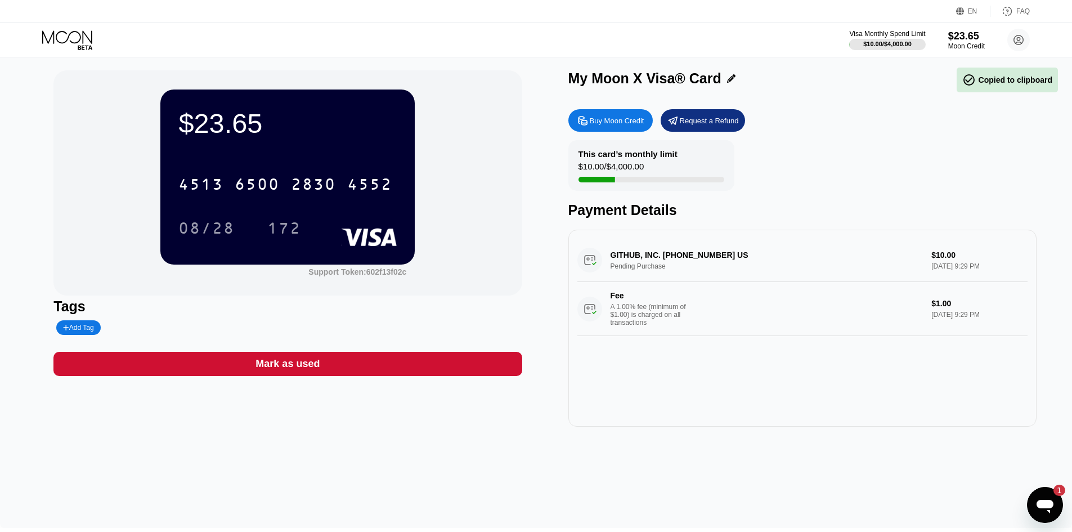
scroll to position [0, 0]
